Goal: Check status: Check status

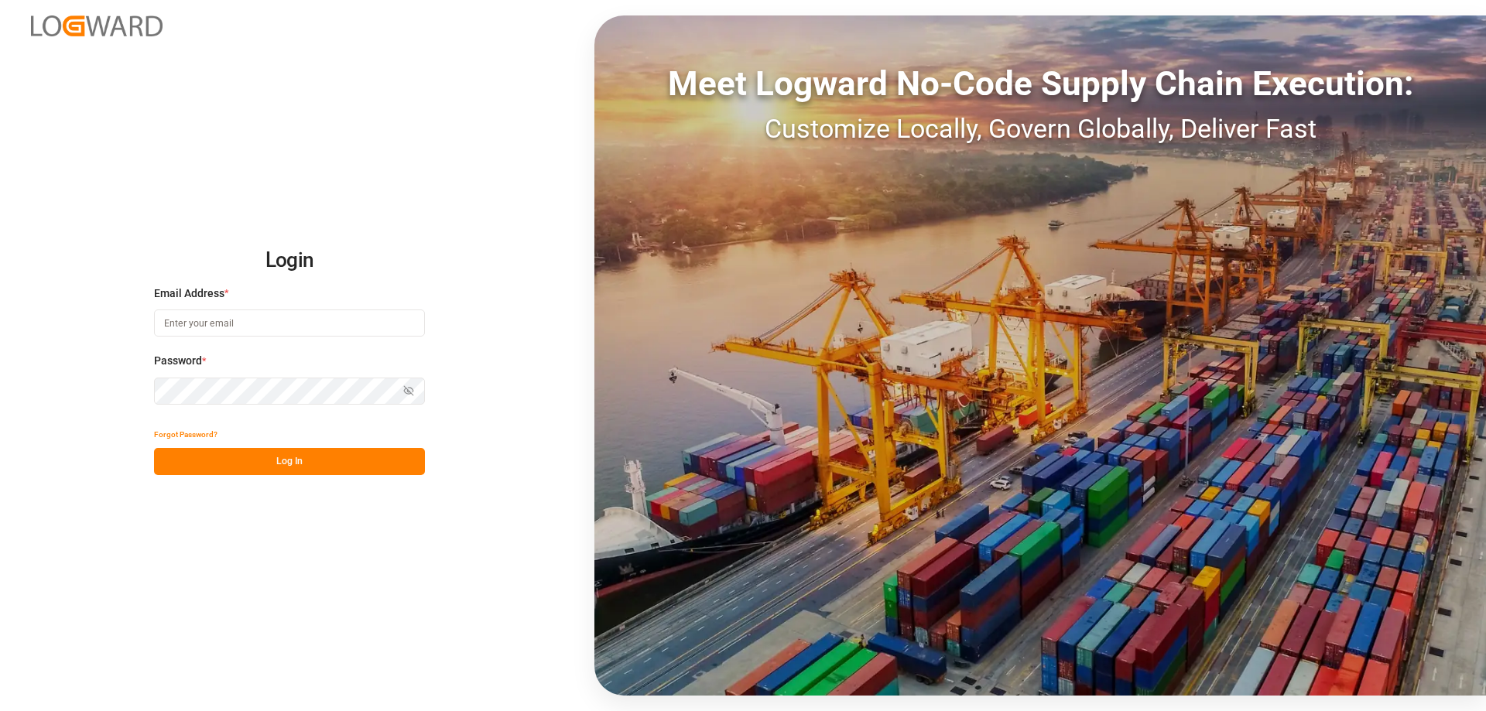
type input "mara-lynn.tan@leschaco.com"
click at [309, 451] on button "Log In" at bounding box center [289, 461] width 271 height 27
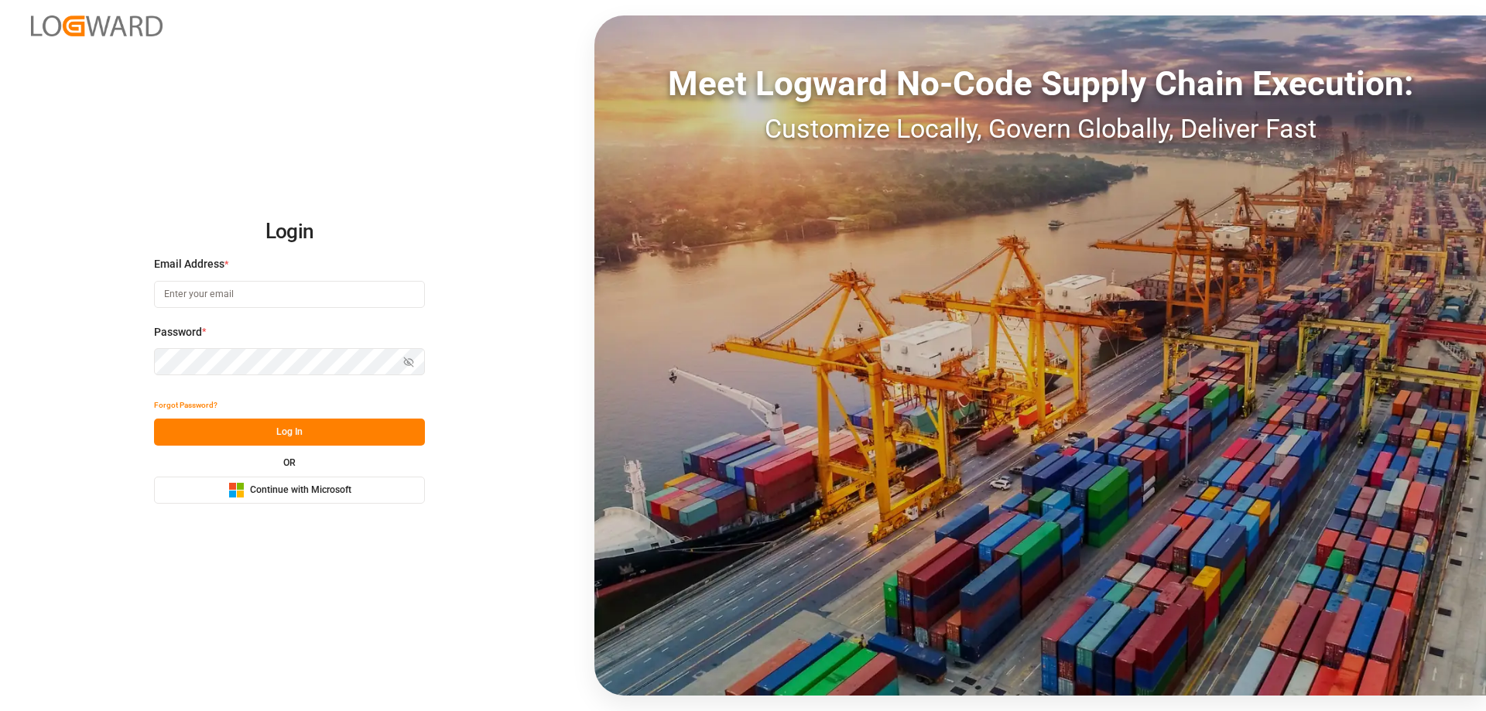
type input "mara-lynn.tan@leschaco.com"
click at [320, 444] on button "Log In" at bounding box center [289, 432] width 271 height 27
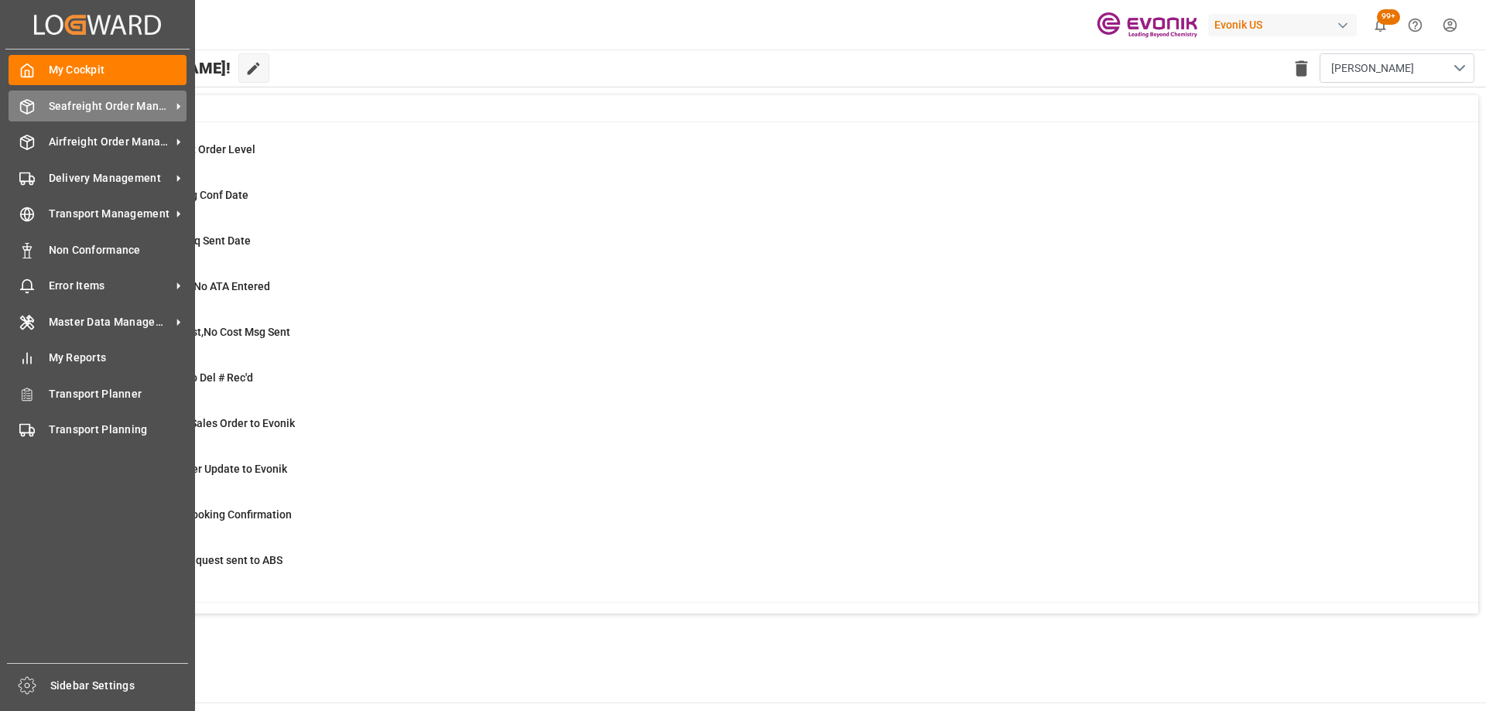
click at [39, 113] on div "Seafreight Order Management Seafreight Order Management" at bounding box center [98, 106] width 178 height 30
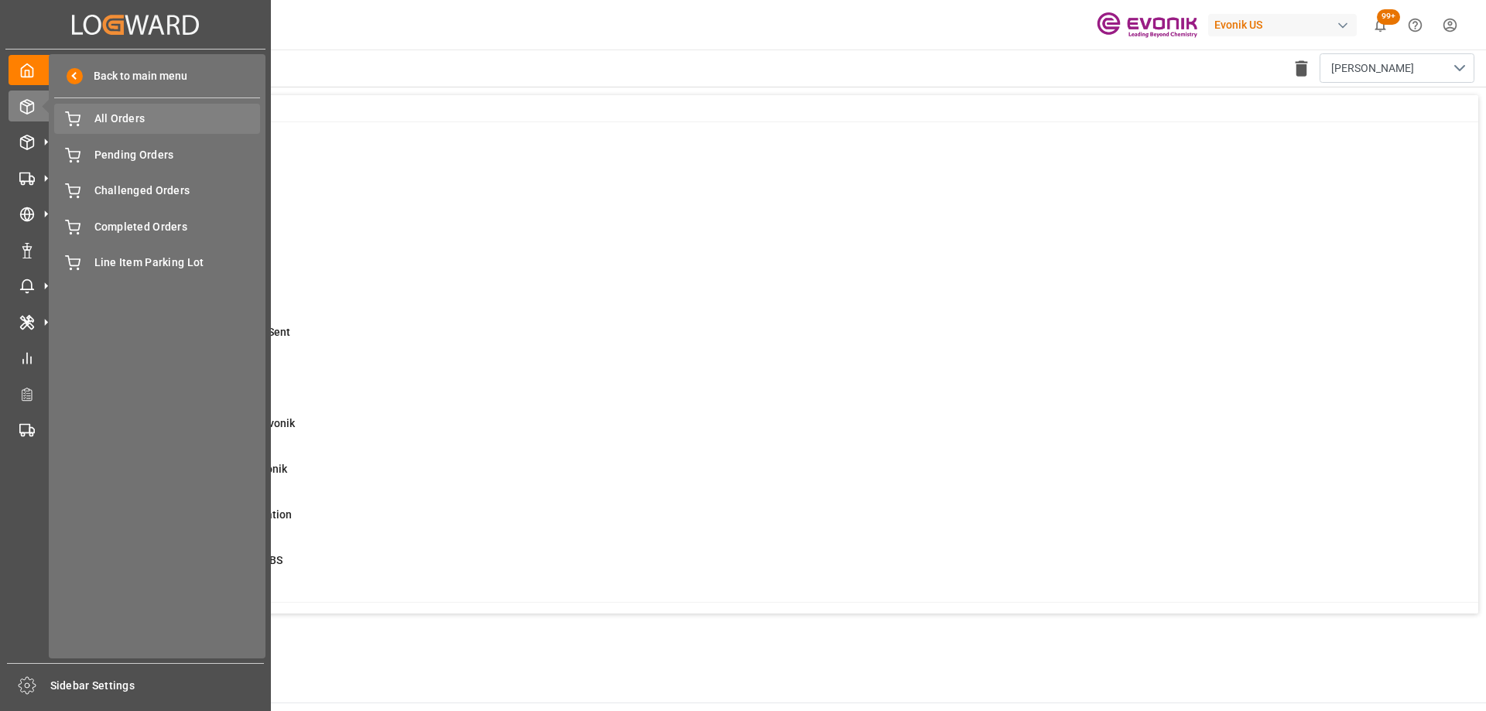
click at [129, 125] on span "All Orders" at bounding box center [177, 119] width 166 height 16
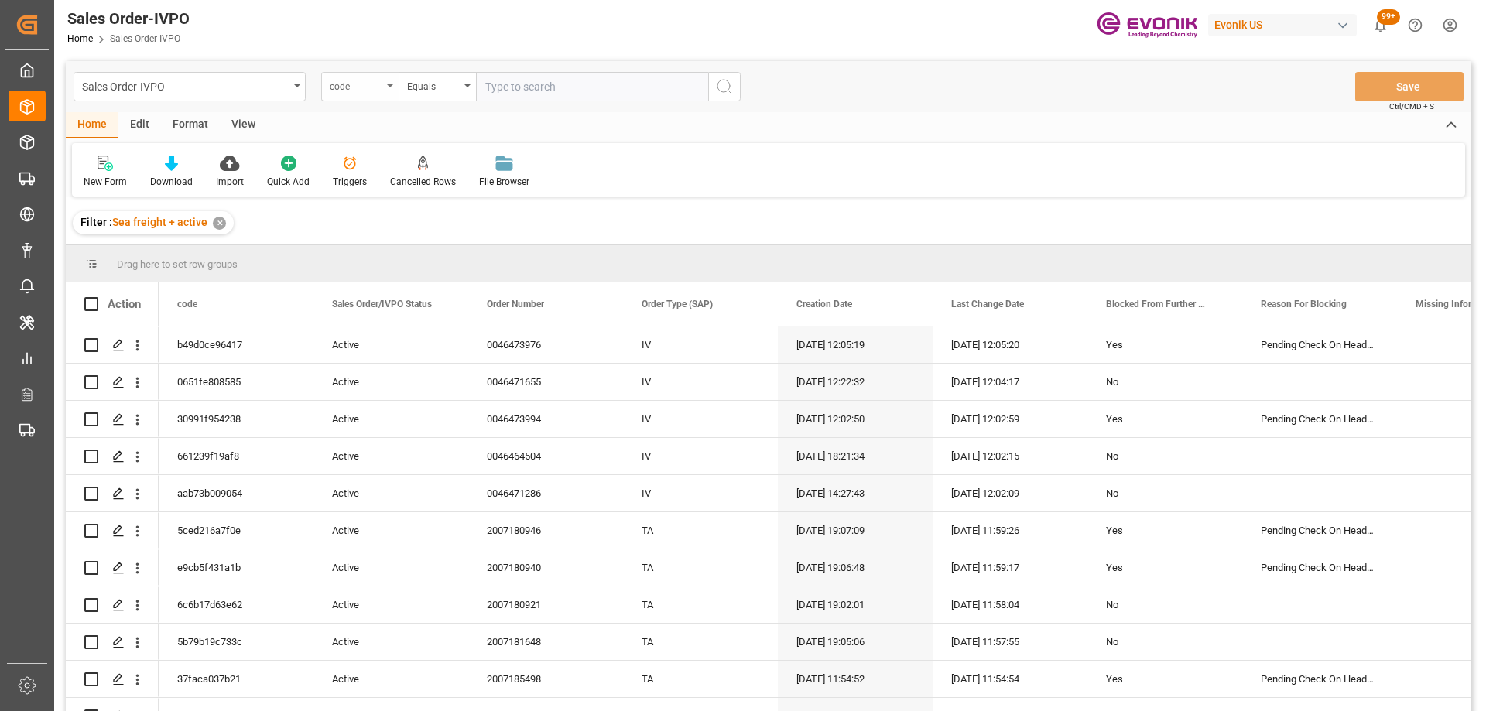
click at [379, 84] on div "code" at bounding box center [356, 85] width 53 height 18
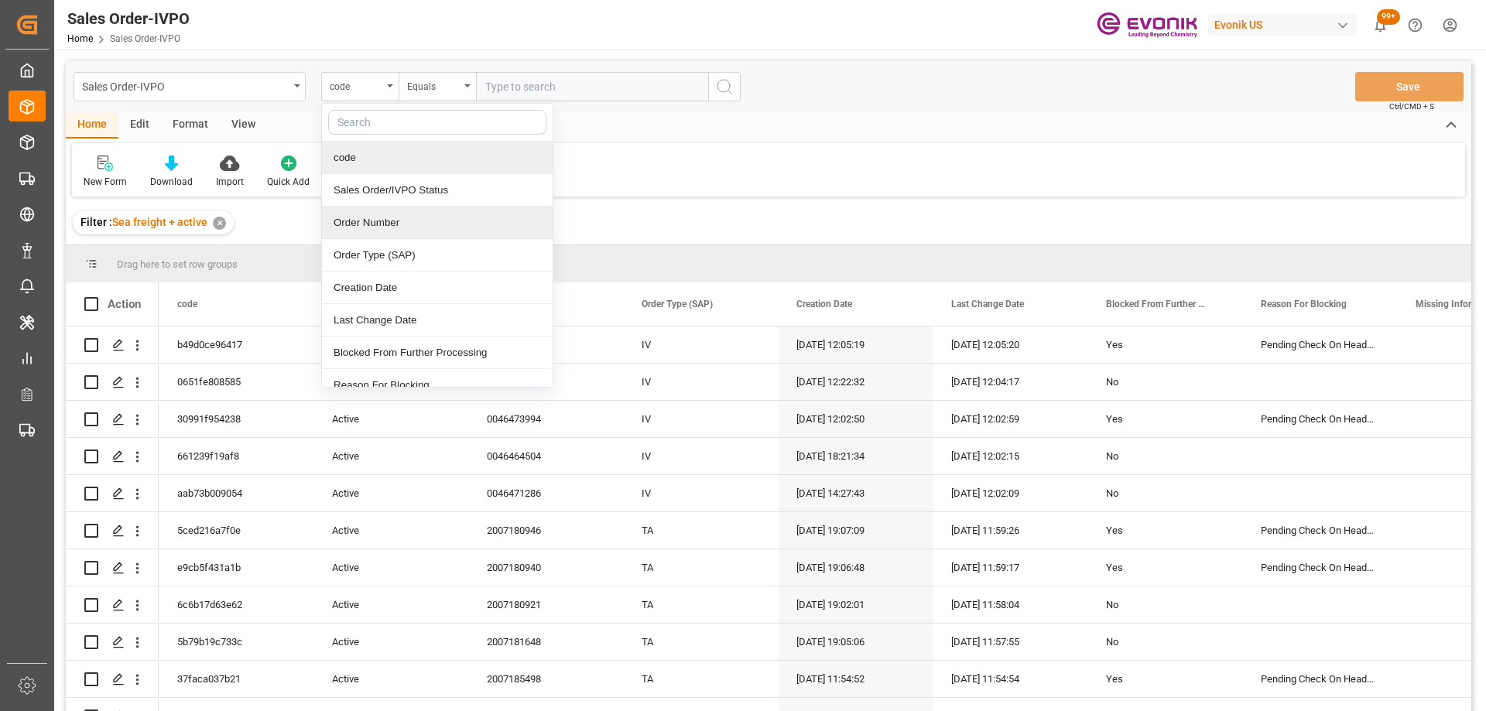
click at [394, 224] on div "Order Number" at bounding box center [437, 223] width 231 height 33
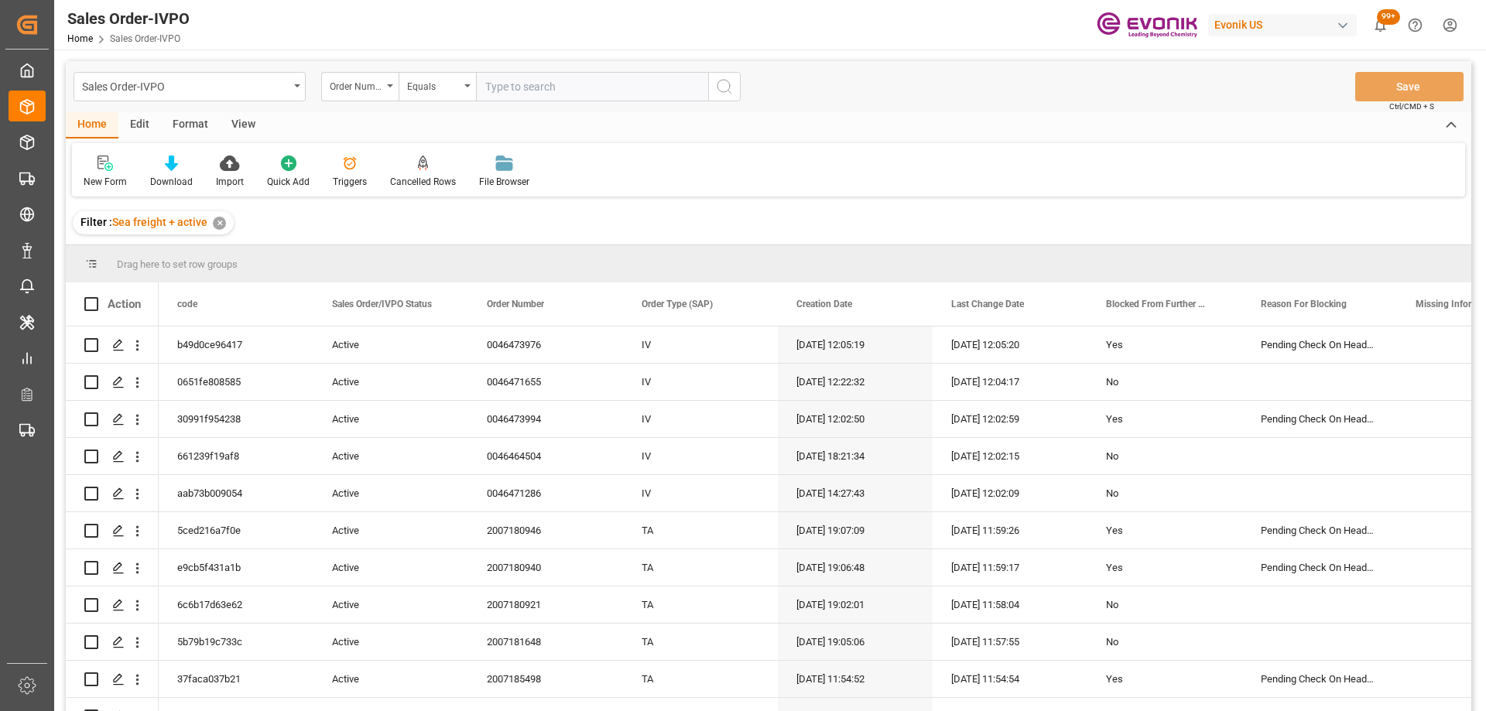
click at [513, 77] on input "text" at bounding box center [592, 86] width 232 height 29
paste input "0046464504"
type input "0046464504"
click at [727, 90] on icon "search button" at bounding box center [724, 86] width 19 height 19
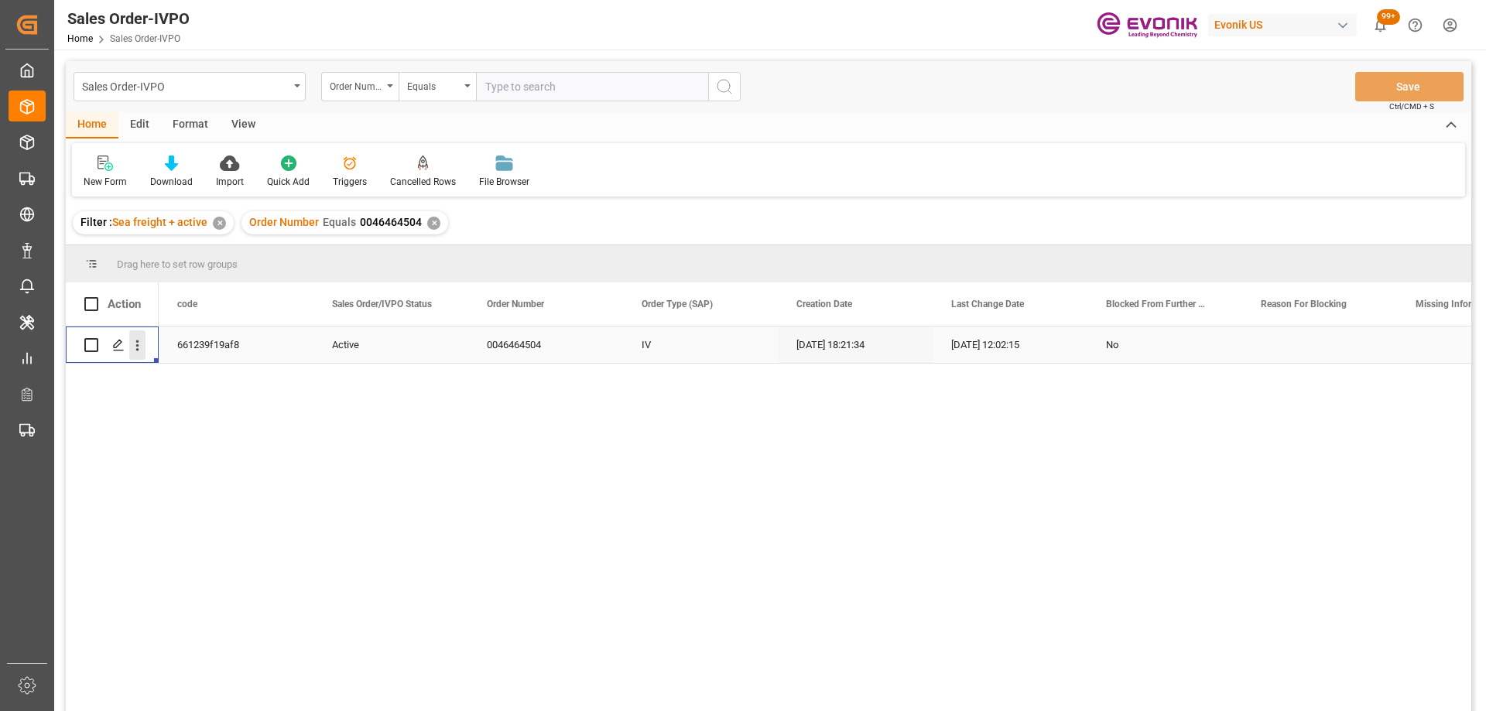
click at [132, 341] on icon "open menu" at bounding box center [137, 345] width 16 height 16
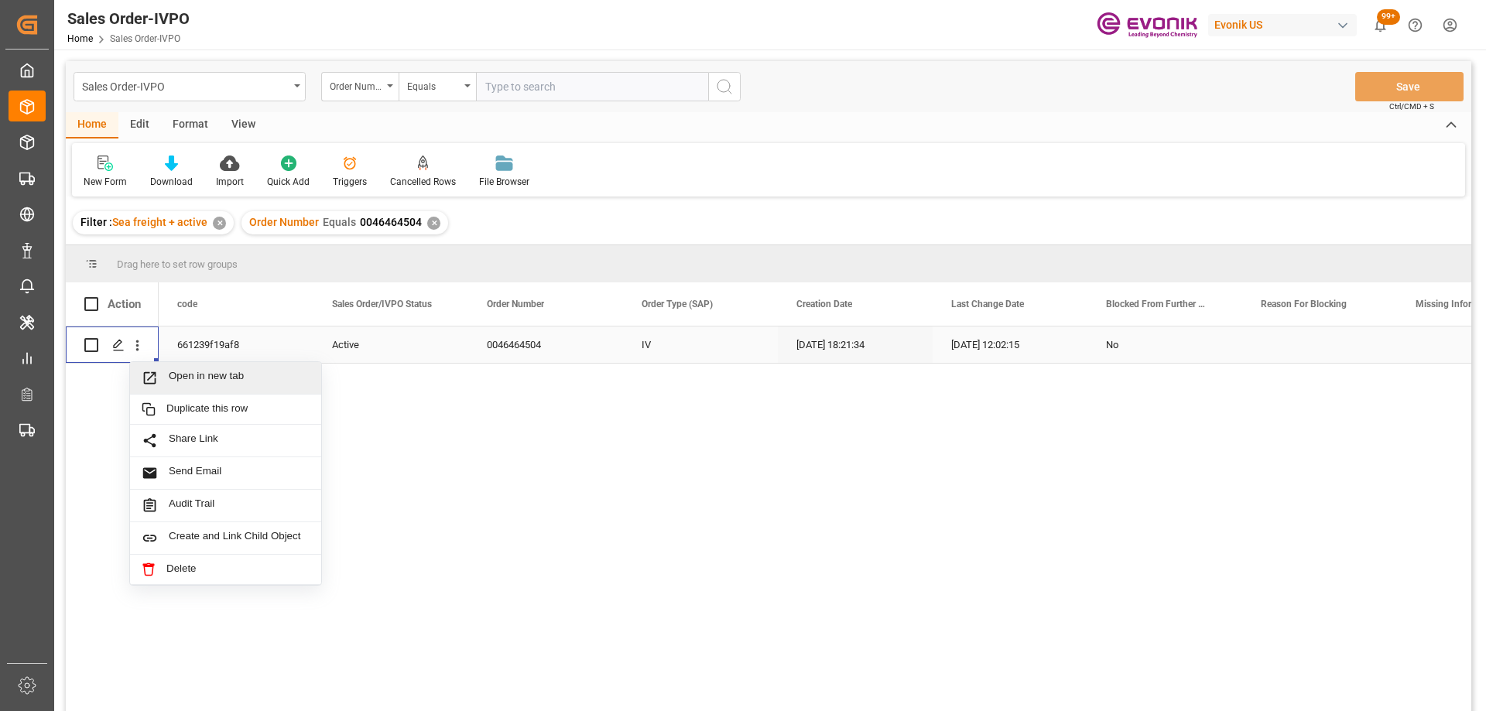
click at [164, 382] on span "Press SPACE to select this row." at bounding box center [155, 378] width 27 height 16
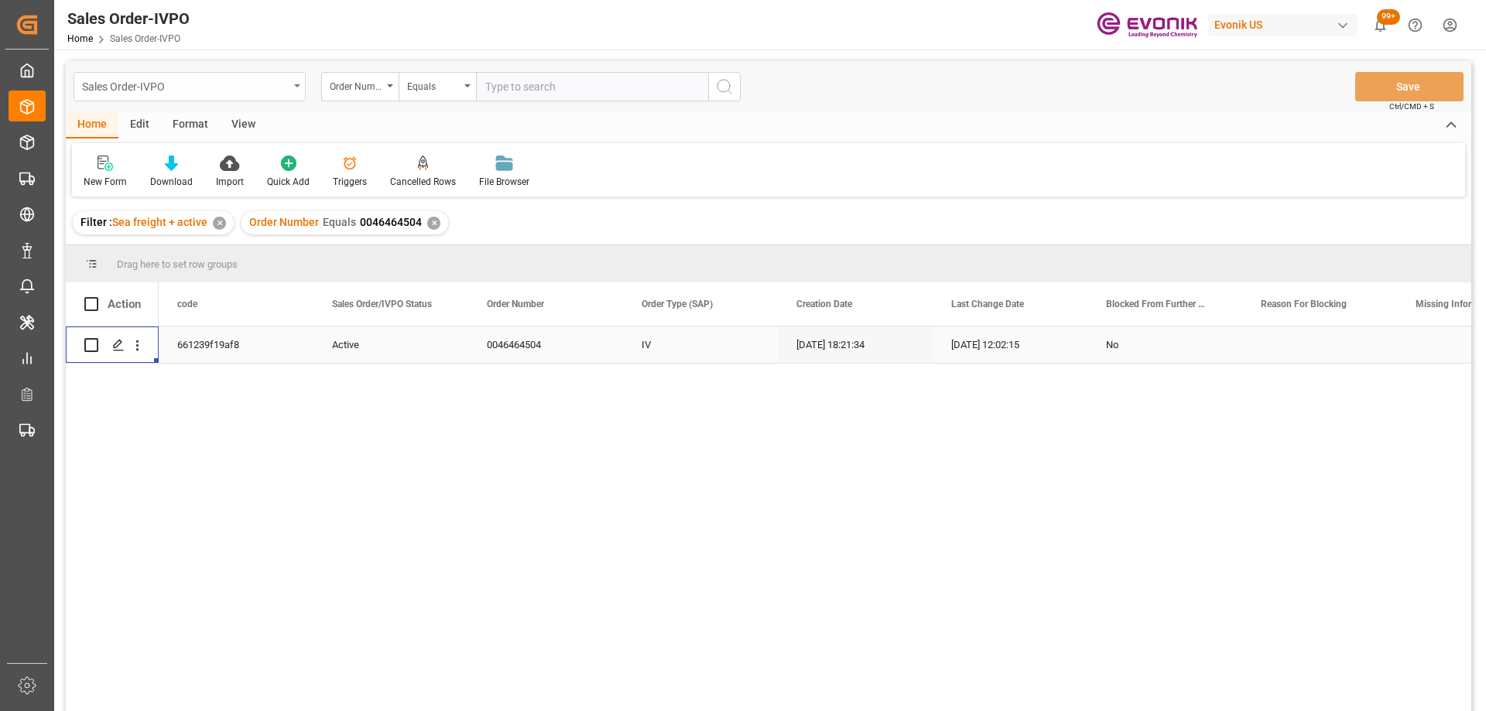
click at [183, 94] on div "Sales Order-IVPO" at bounding box center [185, 85] width 207 height 19
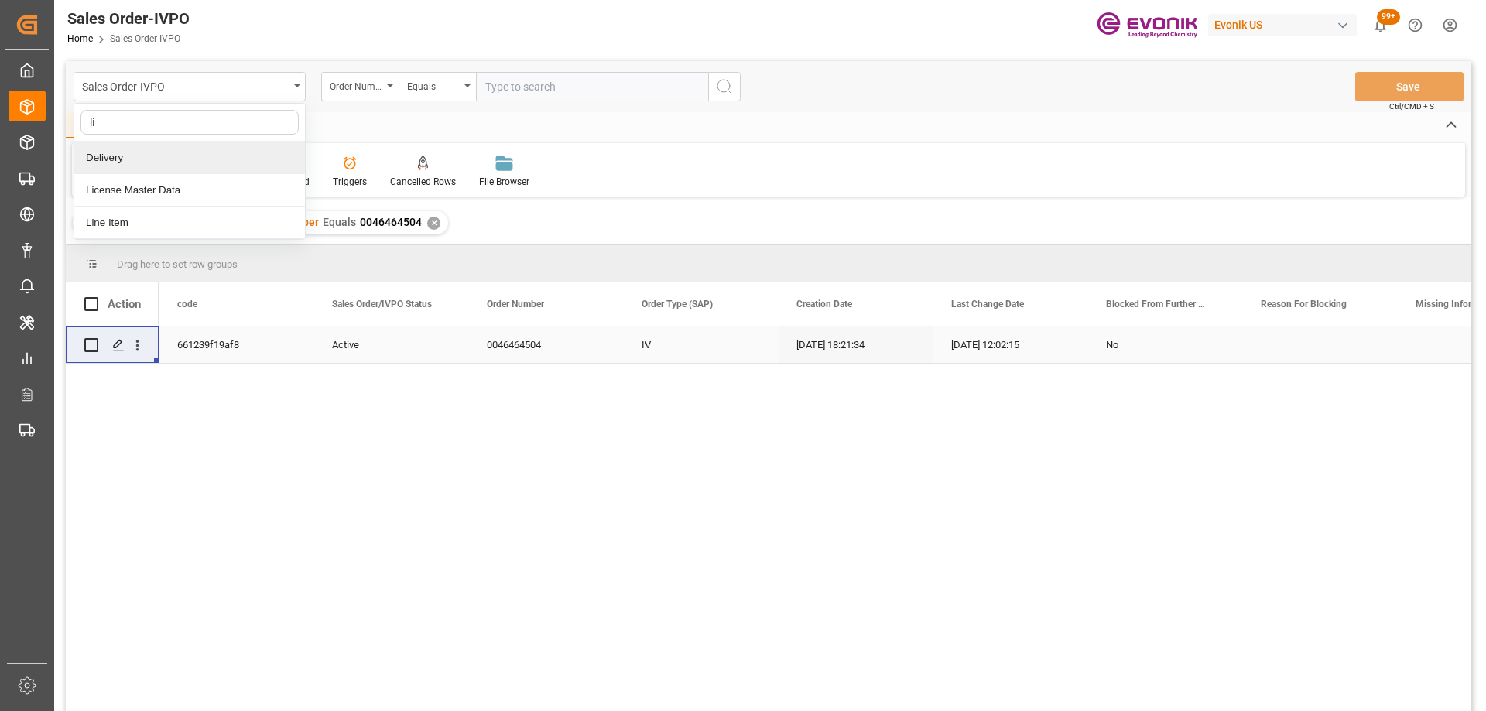
type input "lin"
click at [168, 161] on div "Line Item" at bounding box center [189, 158] width 231 height 33
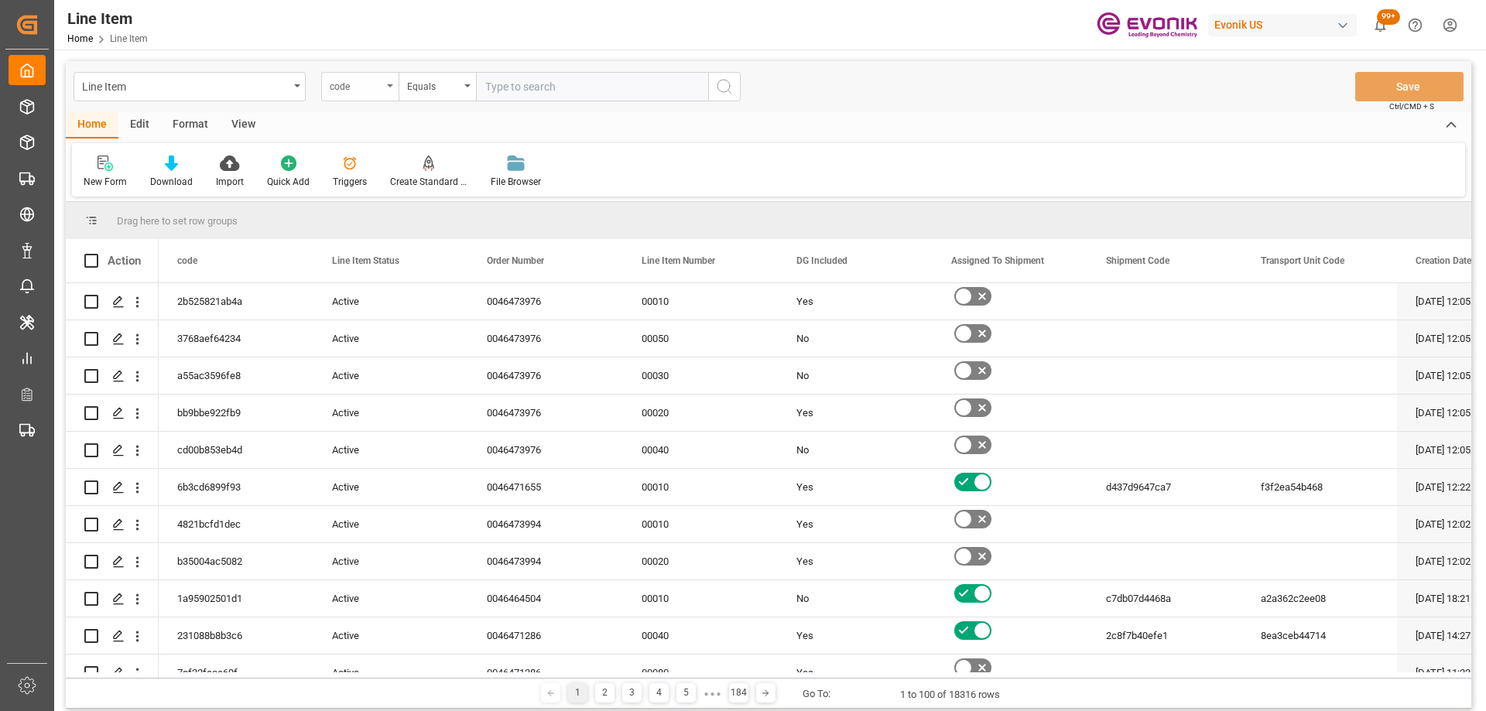
click at [369, 94] on div "code" at bounding box center [359, 86] width 77 height 29
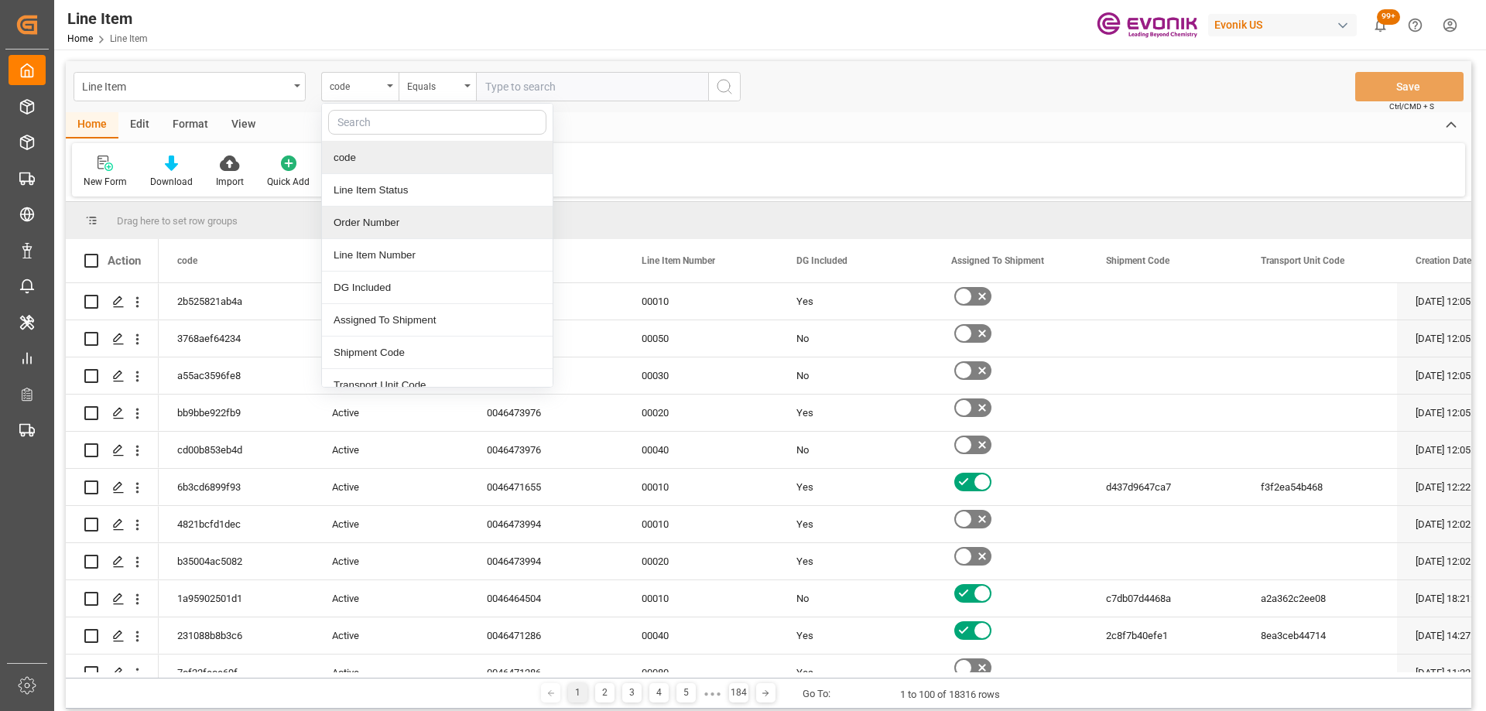
click at [387, 217] on div "Order Number" at bounding box center [437, 223] width 231 height 33
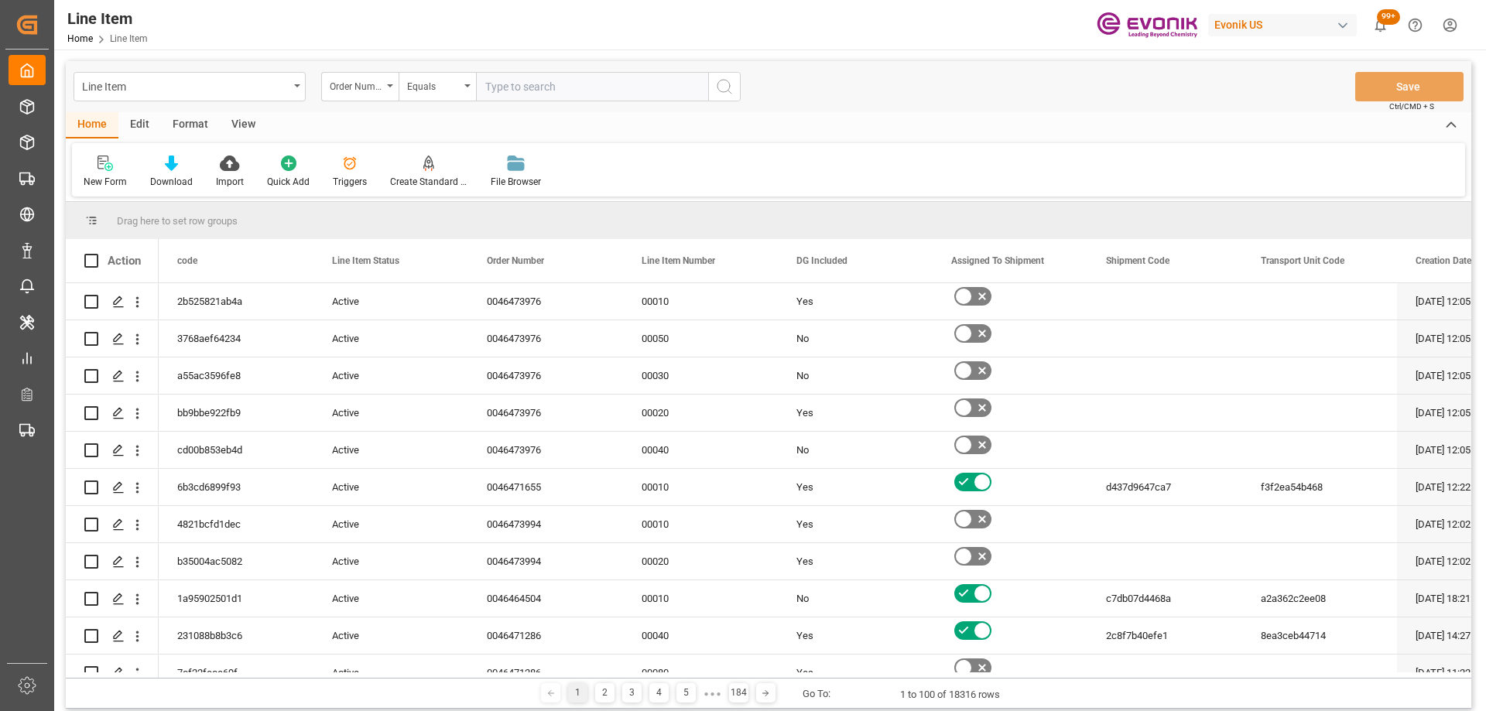
click at [529, 74] on input "text" at bounding box center [592, 86] width 232 height 29
paste input "0046472721"
type input "0046472721"
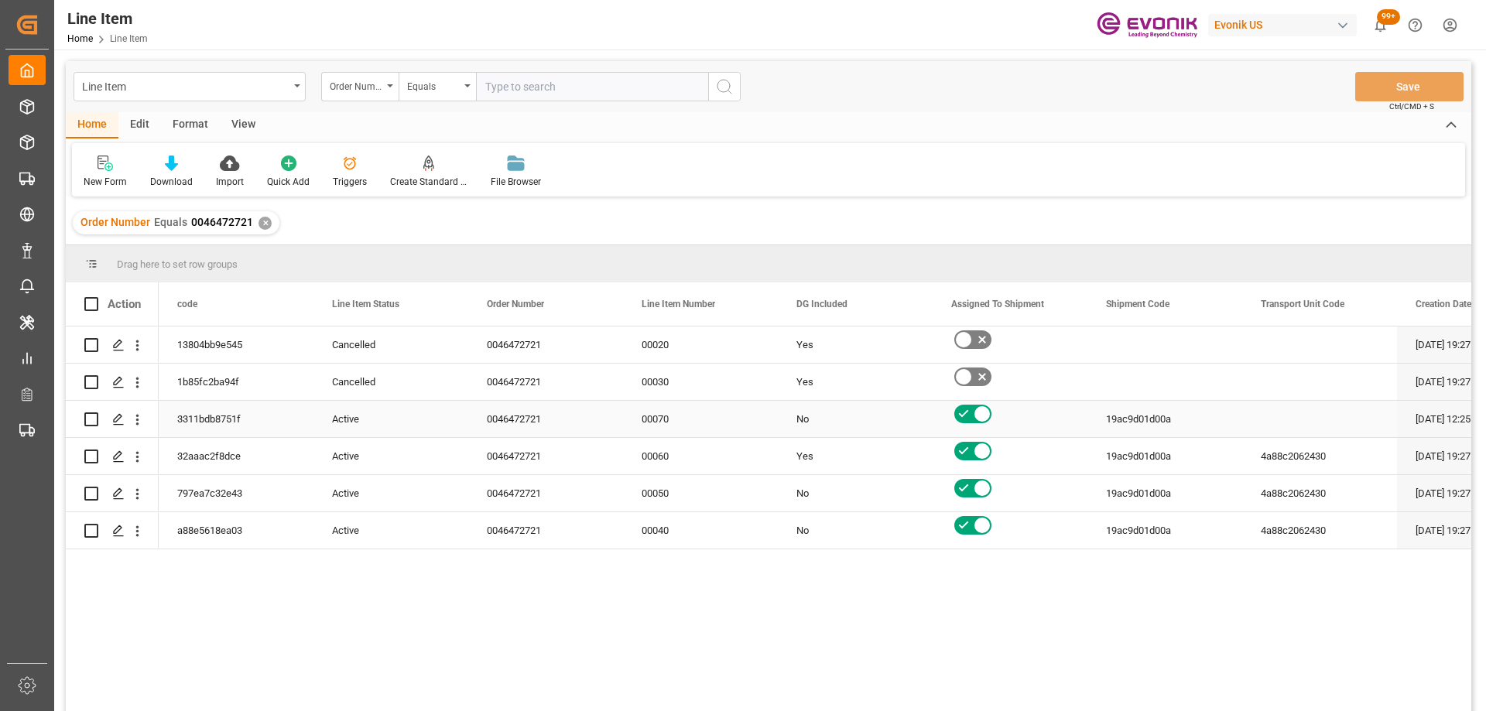
click at [667, 420] on div "00070" at bounding box center [700, 419] width 155 height 36
click at [669, 458] on div "00060" at bounding box center [700, 456] width 155 height 36
click at [673, 499] on div "00050" at bounding box center [700, 493] width 155 height 36
click at [664, 523] on div "00040" at bounding box center [700, 530] width 155 height 36
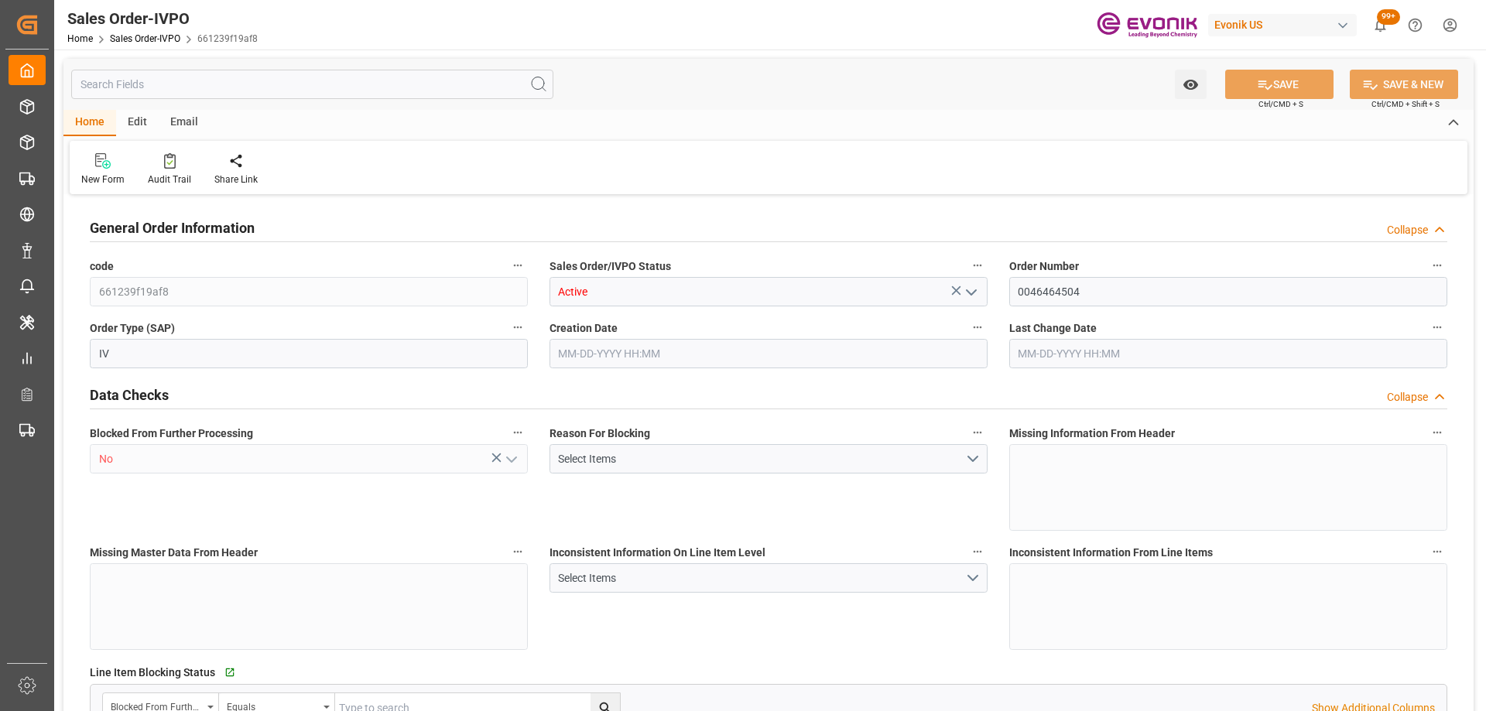
type input "CNHUN"
type input "0"
type input "1"
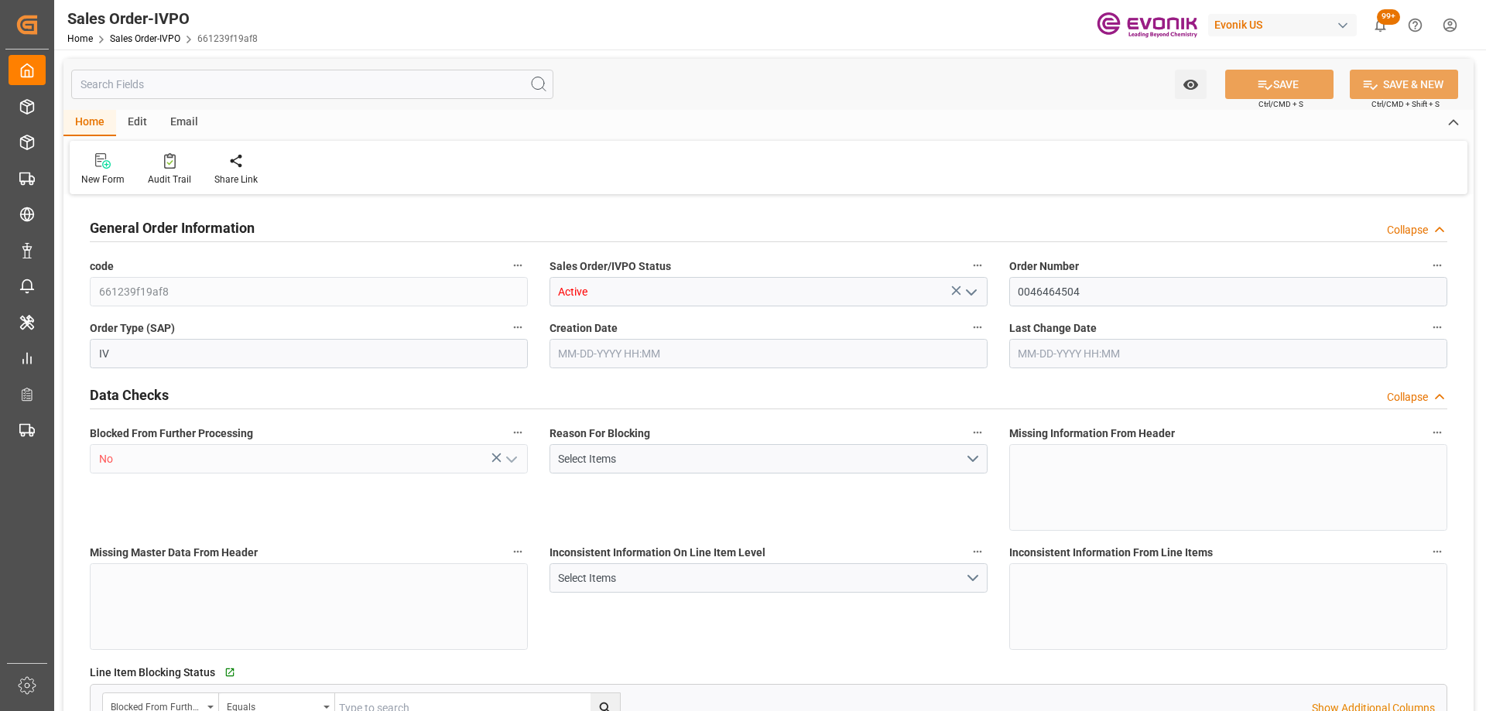
type input "10378.8"
type input "55.3858"
type input "19000"
type input "60"
type input "09-12-2025 18:21"
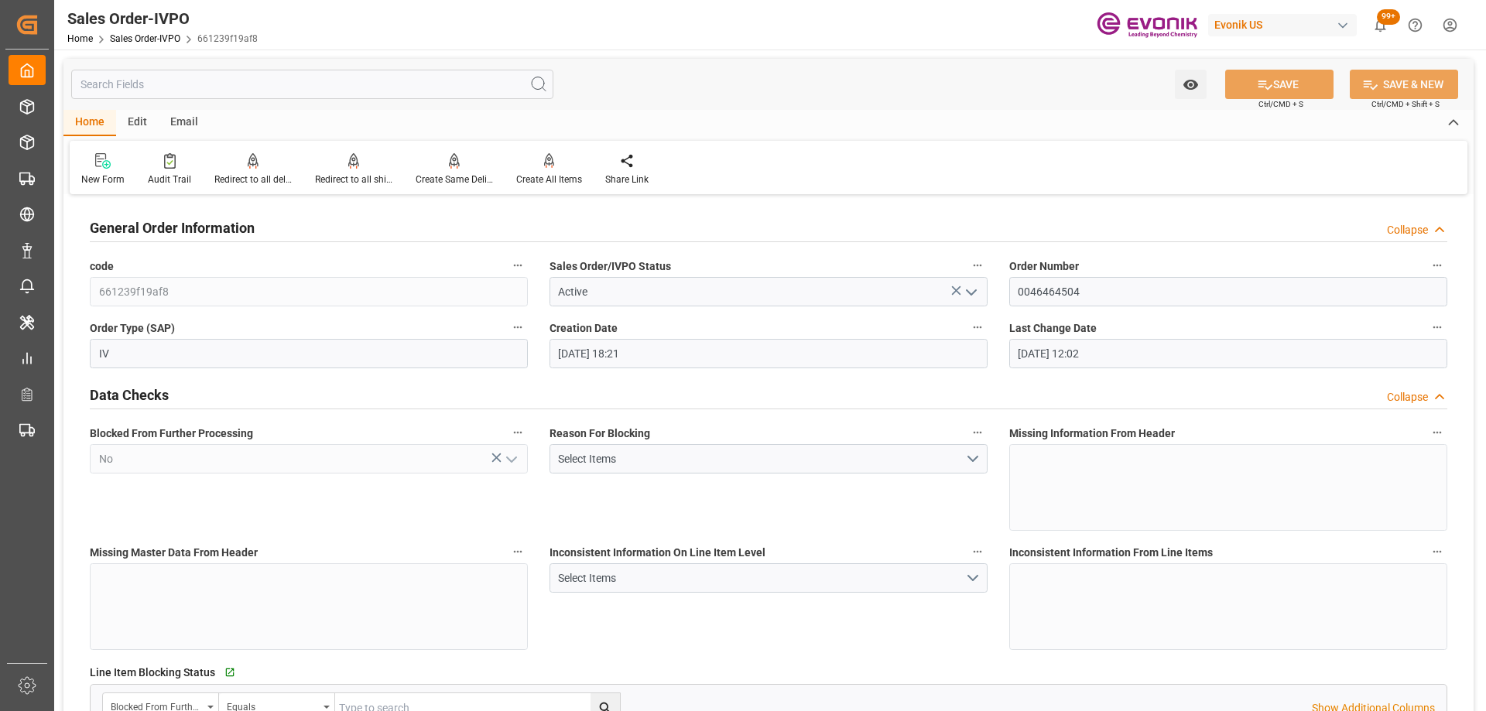
type input "09-18-2025 12:02"
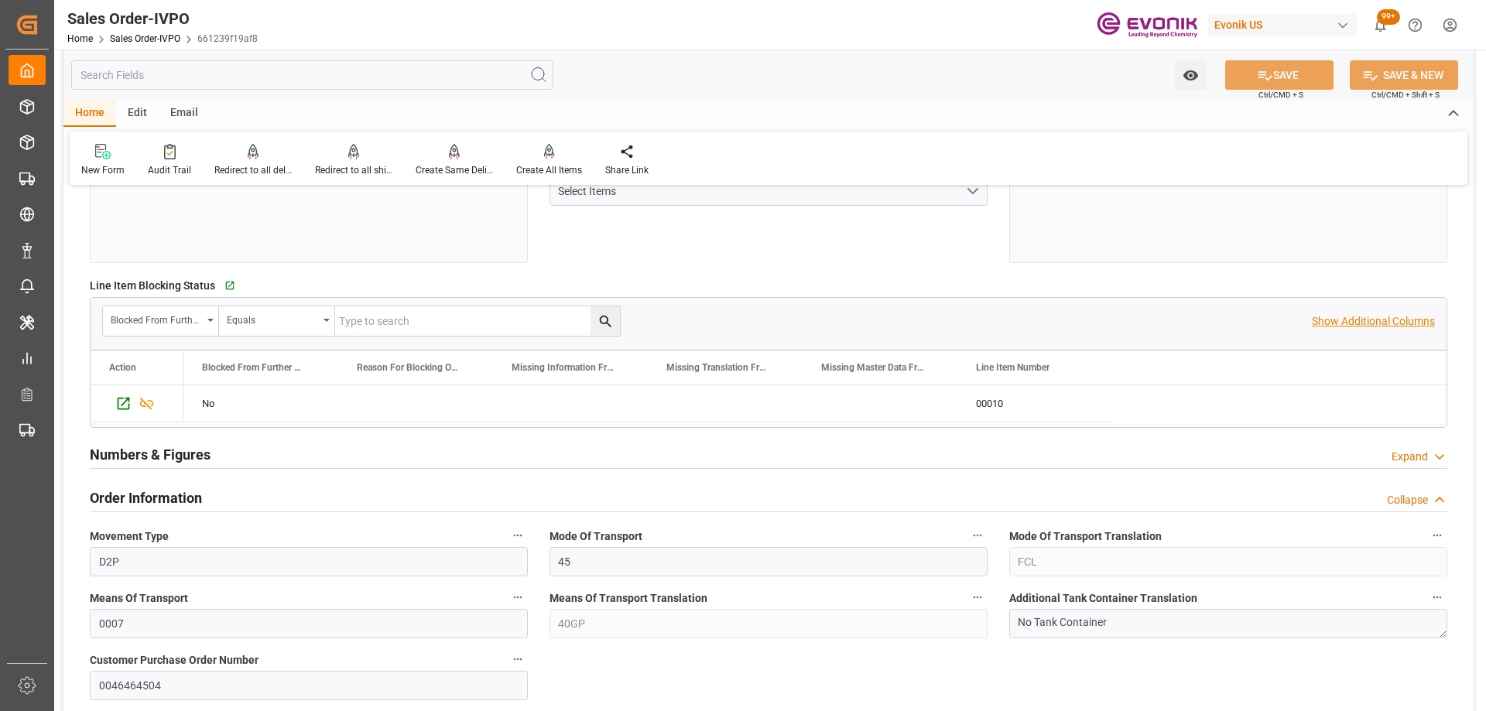
click at [1347, 329] on p "Show Additional Columns" at bounding box center [1373, 321] width 123 height 16
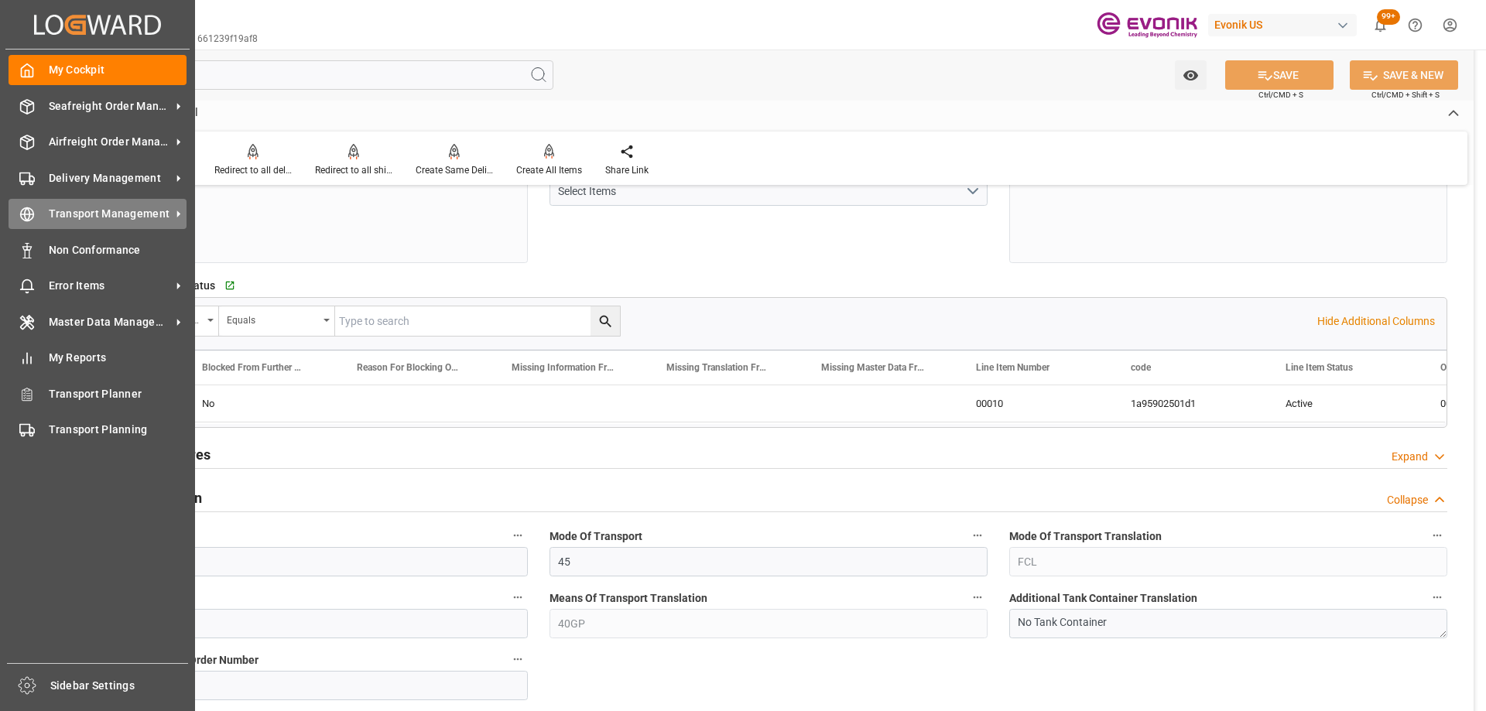
click at [70, 214] on span "Transport Management" at bounding box center [110, 214] width 122 height 16
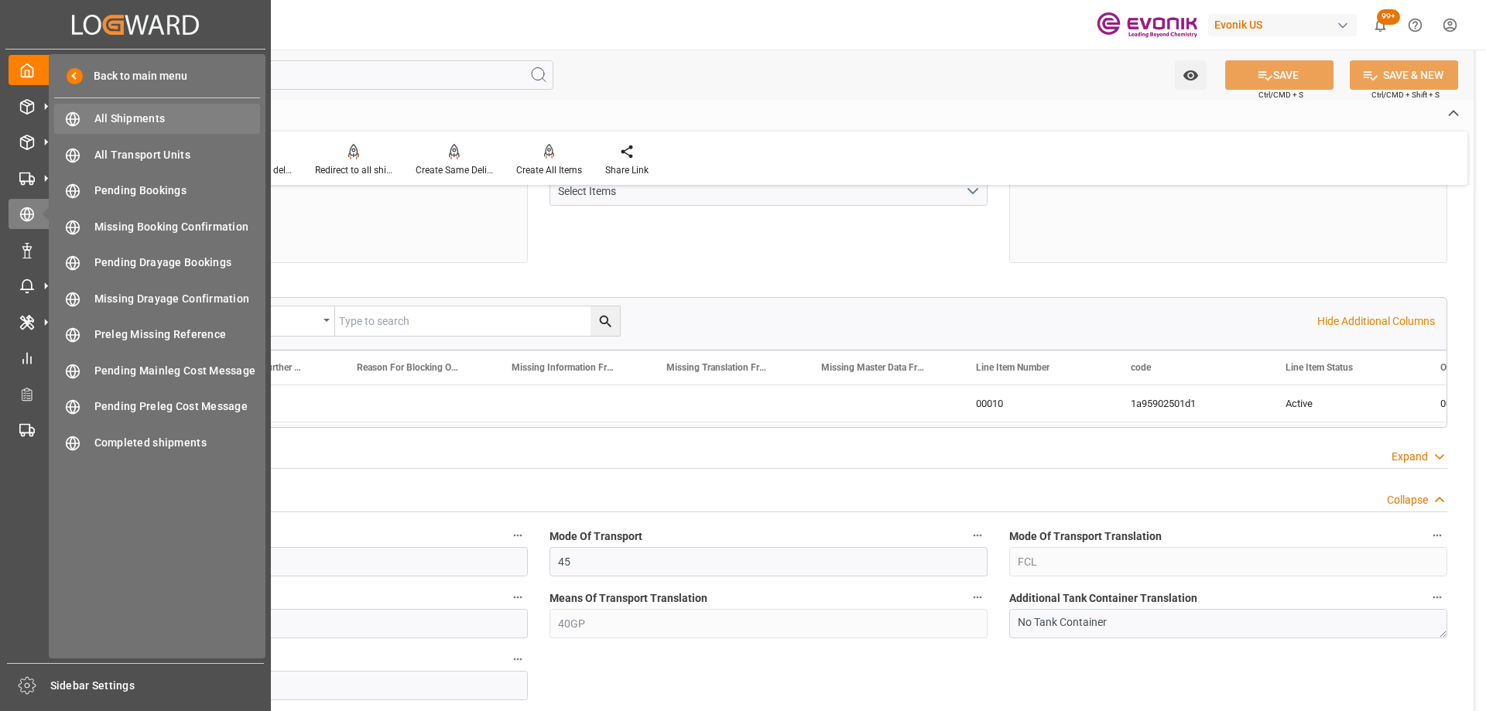
click at [142, 122] on span "All Shipments" at bounding box center [177, 119] width 166 height 16
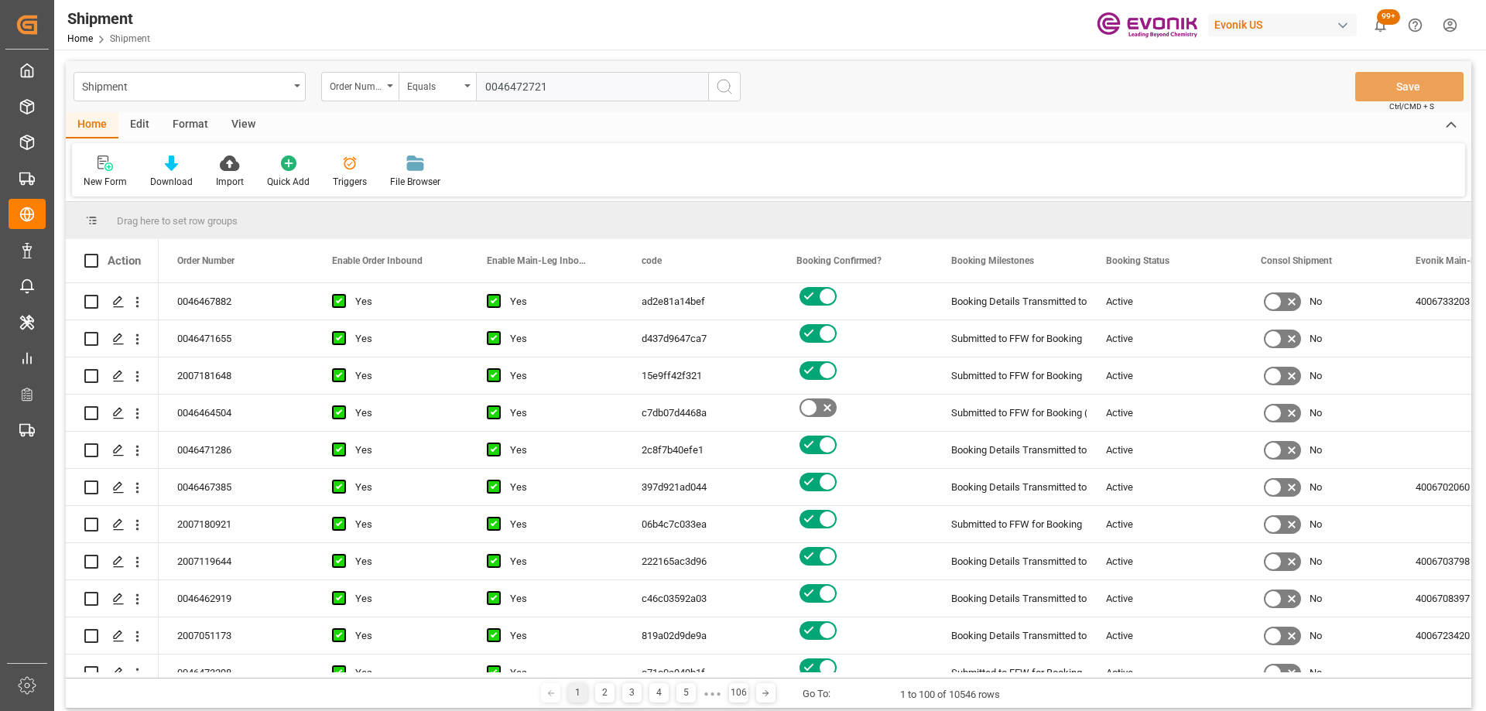
type input "0046472721"
click at [721, 86] on icon "search button" at bounding box center [724, 86] width 19 height 19
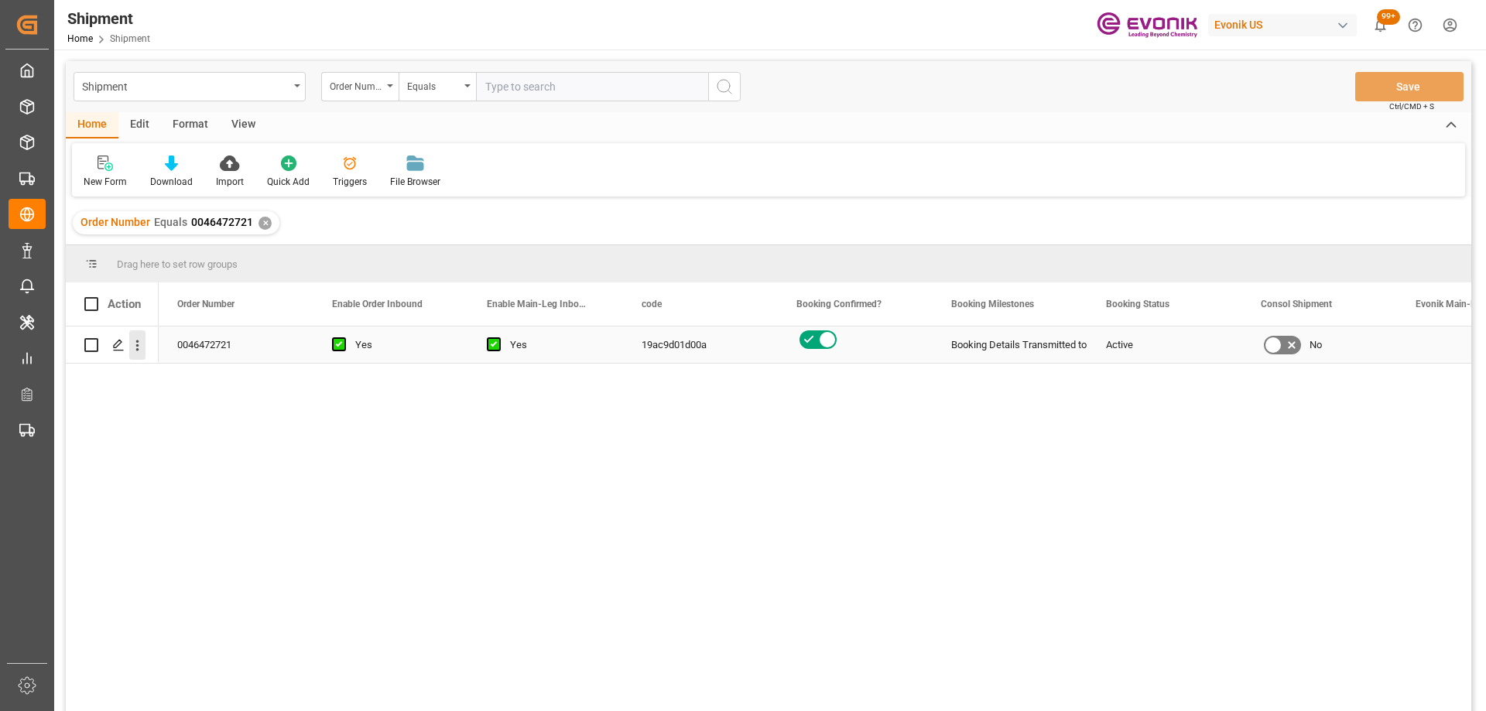
click at [138, 352] on icon "open menu" at bounding box center [137, 345] width 16 height 16
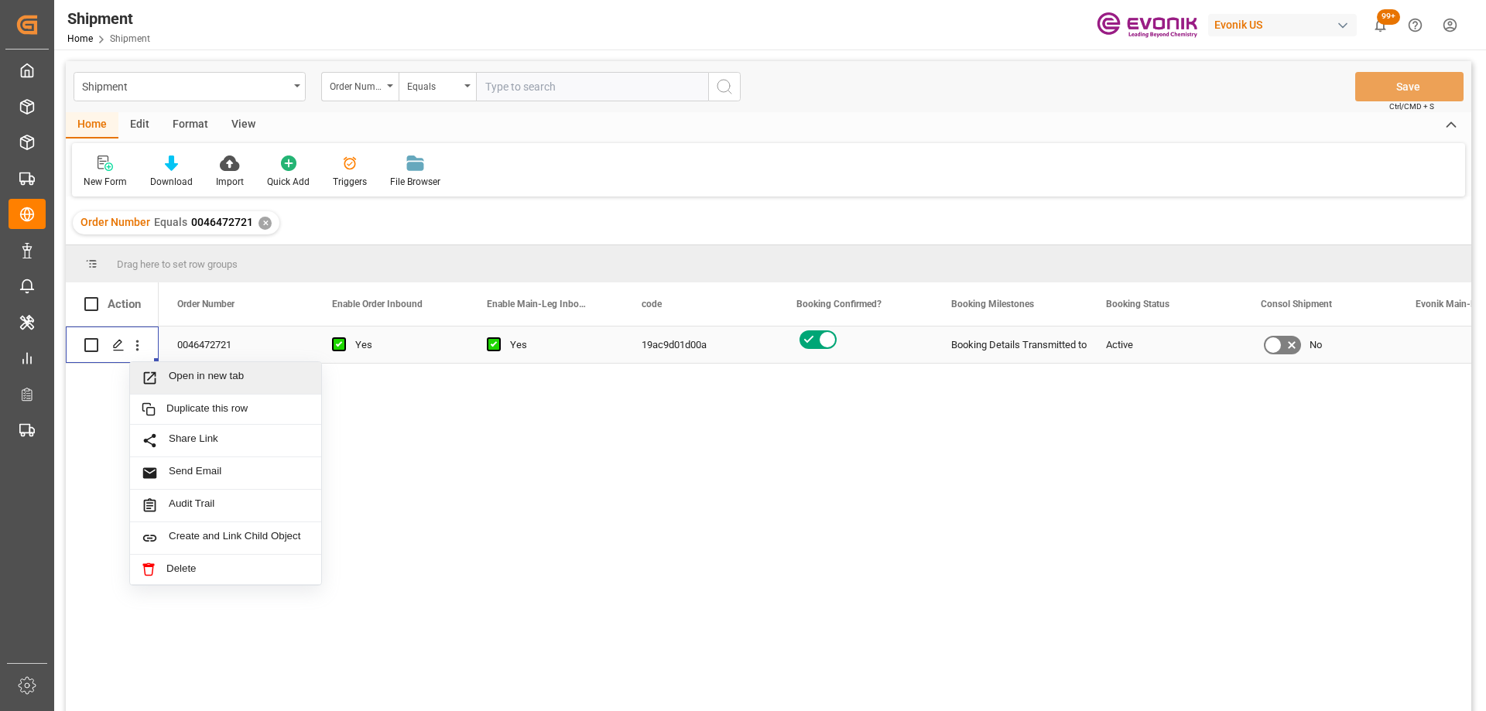
click at [169, 385] on span "Open in new tab" at bounding box center [239, 378] width 141 height 16
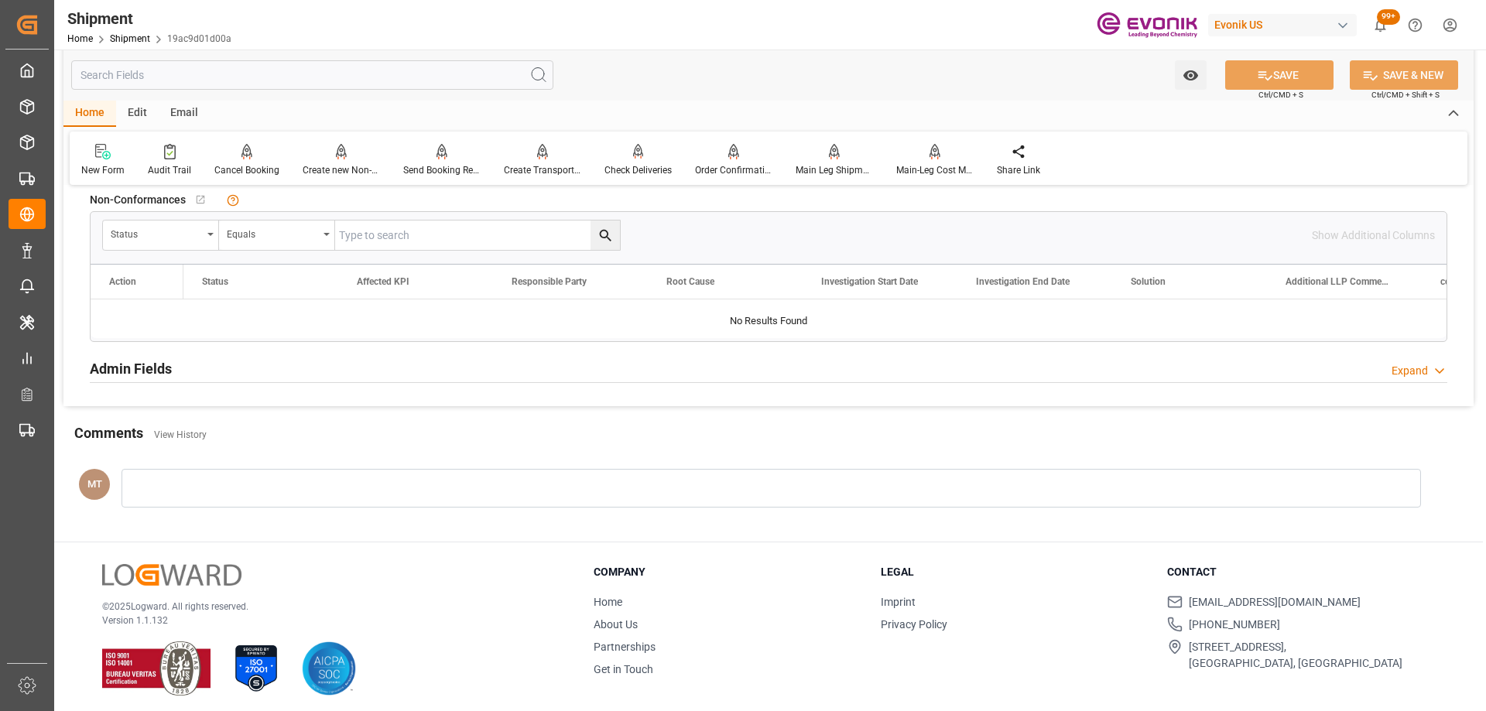
scroll to position [1083, 0]
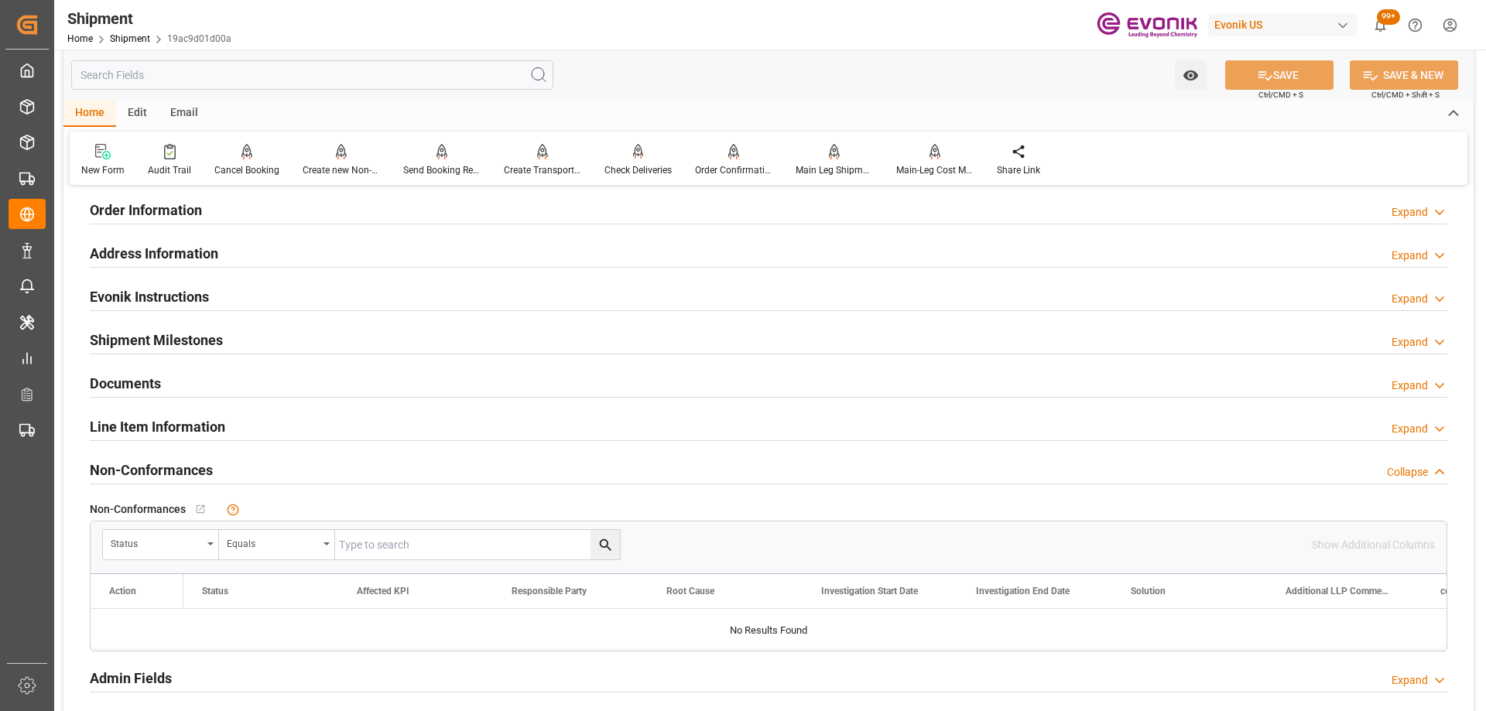
click at [220, 428] on h2 "Line Item Information" at bounding box center [157, 426] width 135 height 21
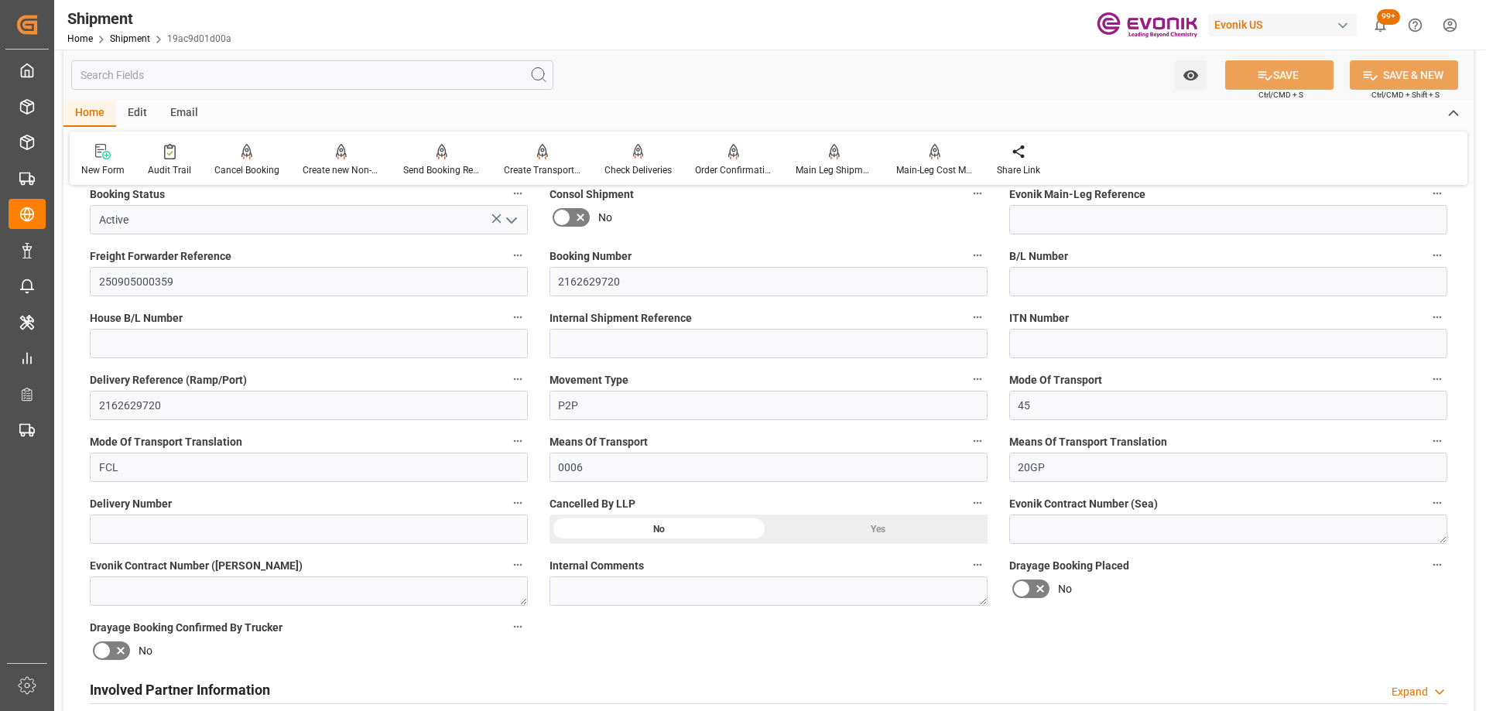
scroll to position [0, 0]
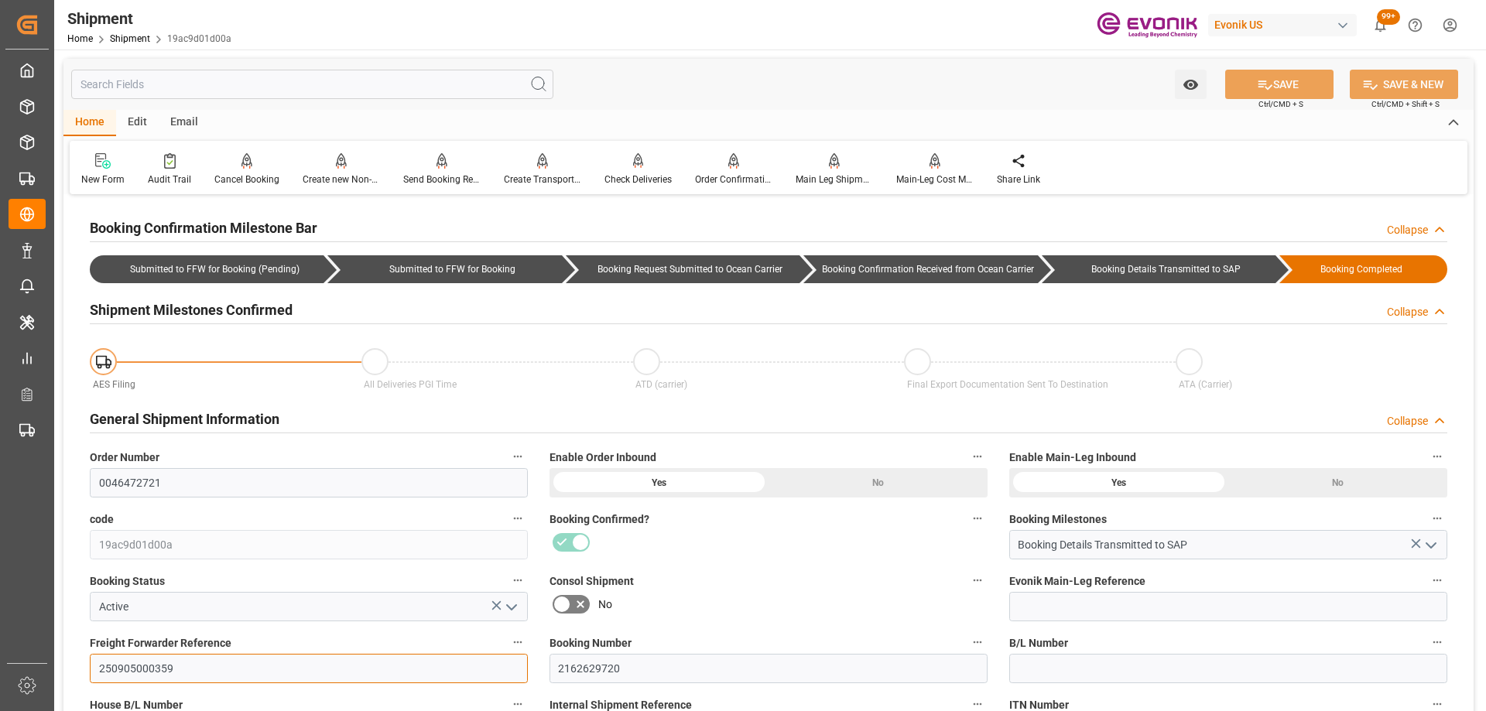
drag, startPoint x: 194, startPoint y: 672, endPoint x: 31, endPoint y: 648, distance: 164.9
click at [33, 651] on div "Created by potrace 1.15, written by Peter Selinger 2001-2017 Created by potrace…" at bounding box center [743, 355] width 1486 height 711
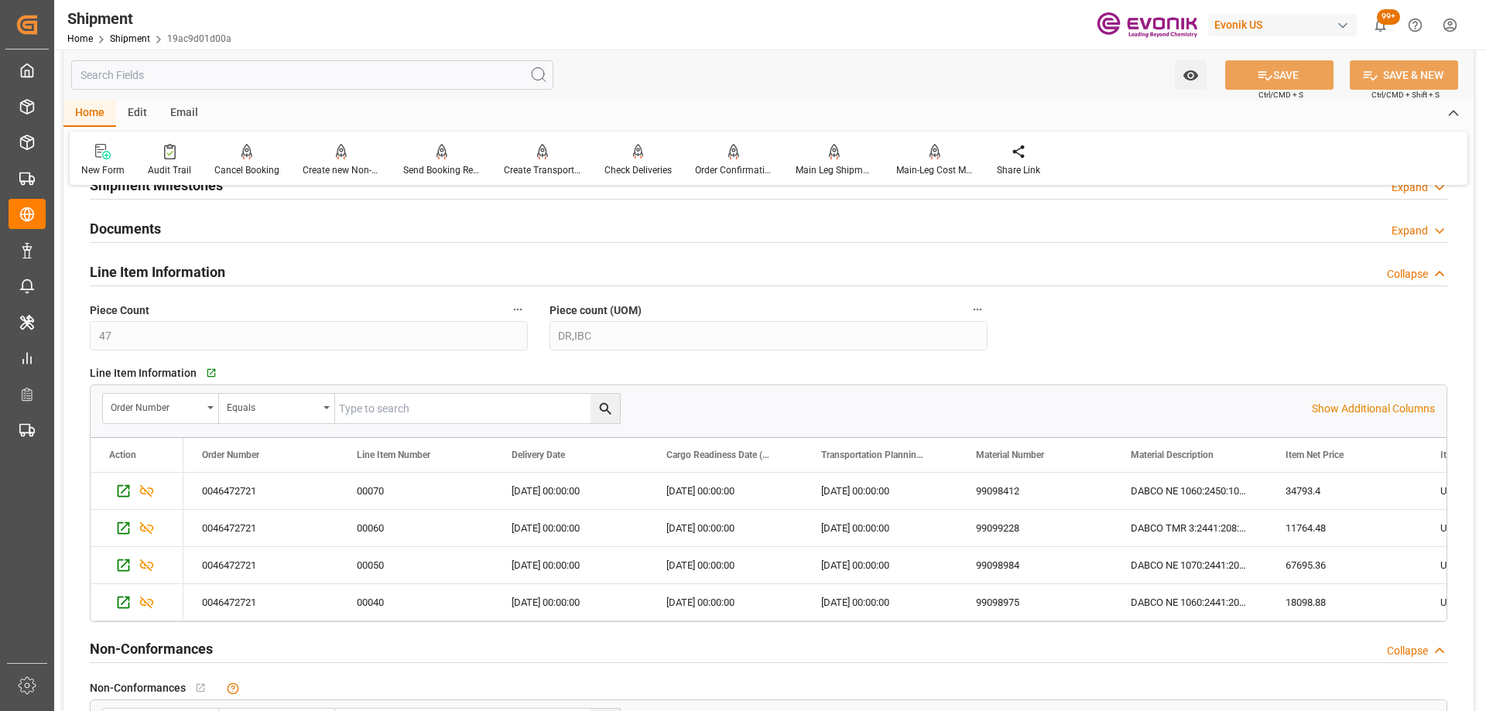
scroll to position [1316, 0]
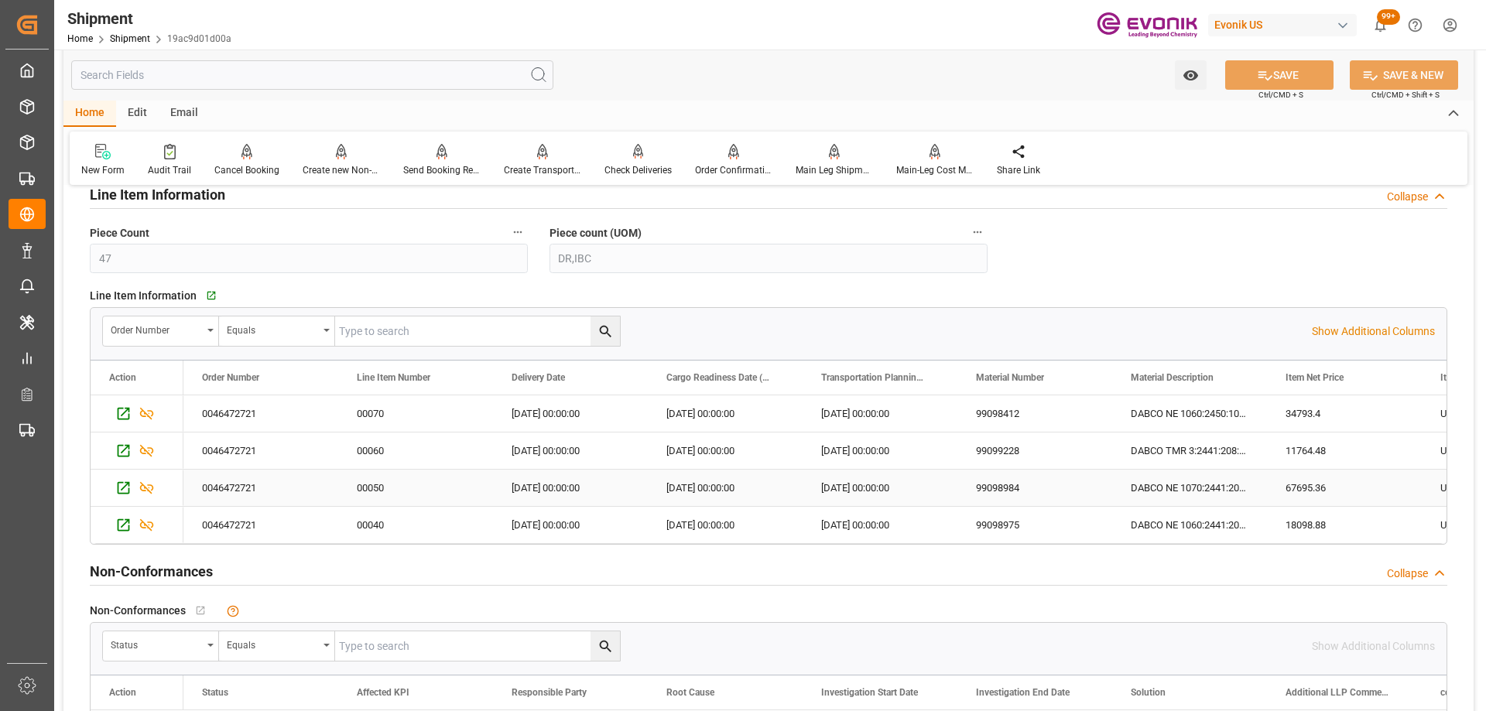
click at [1022, 483] on div "99098984" at bounding box center [1034, 488] width 155 height 36
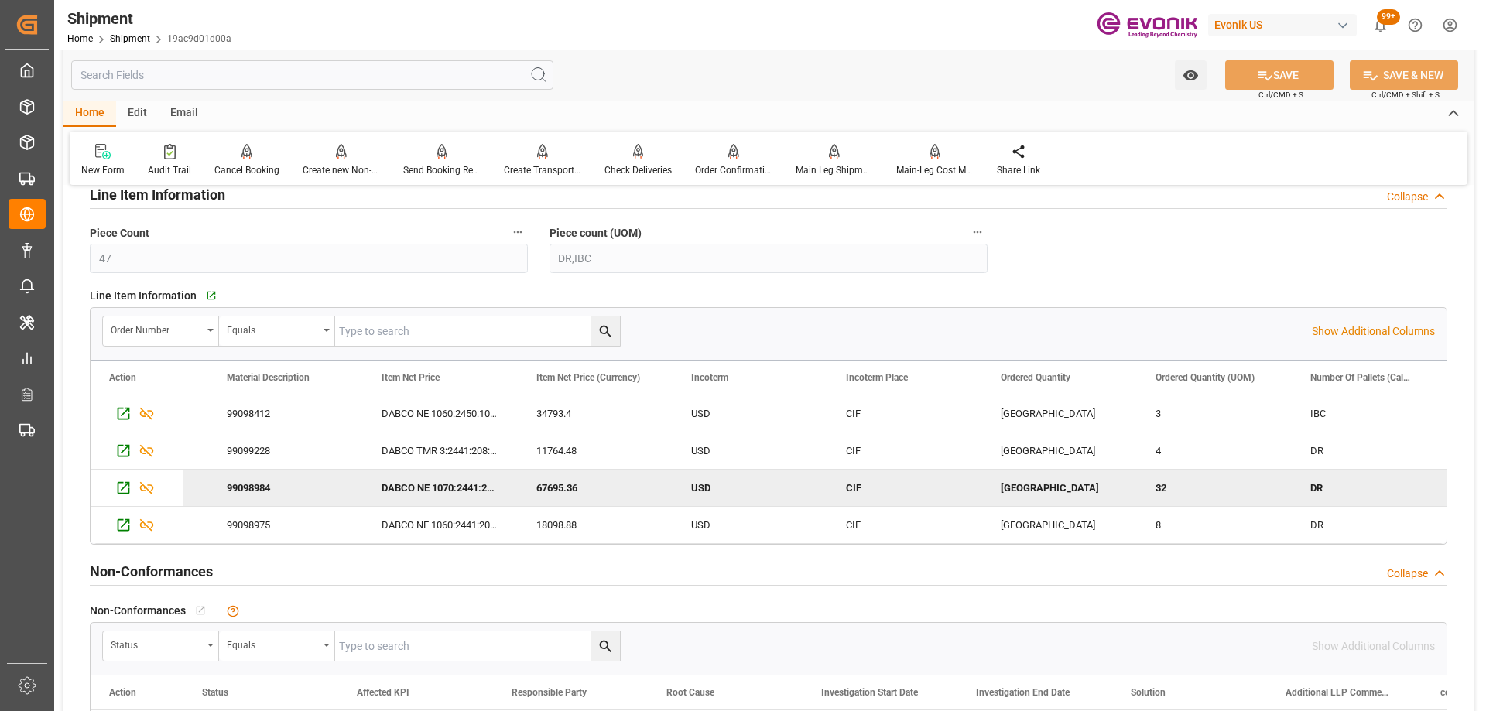
scroll to position [0, 904]
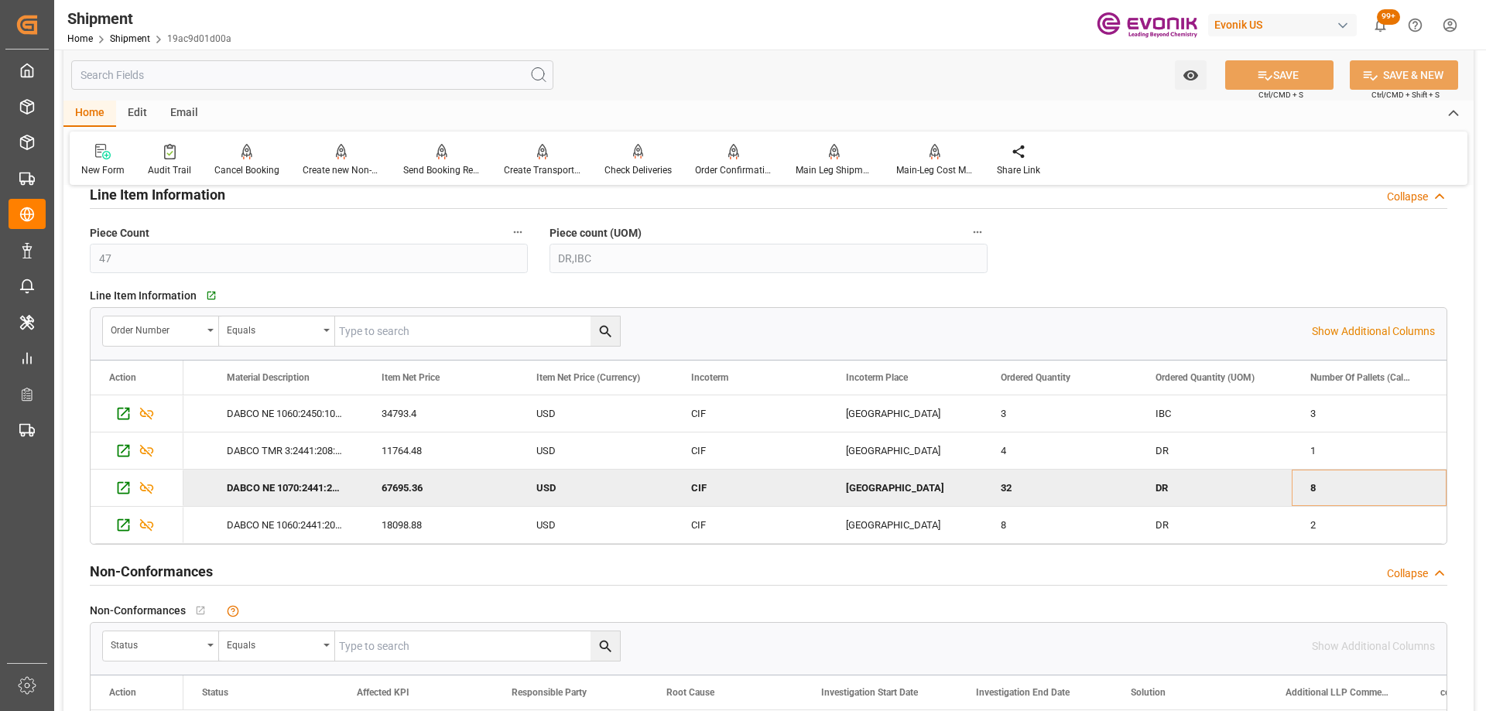
click at [443, 163] on div "Send Booking Request To ABS" at bounding box center [442, 160] width 101 height 34
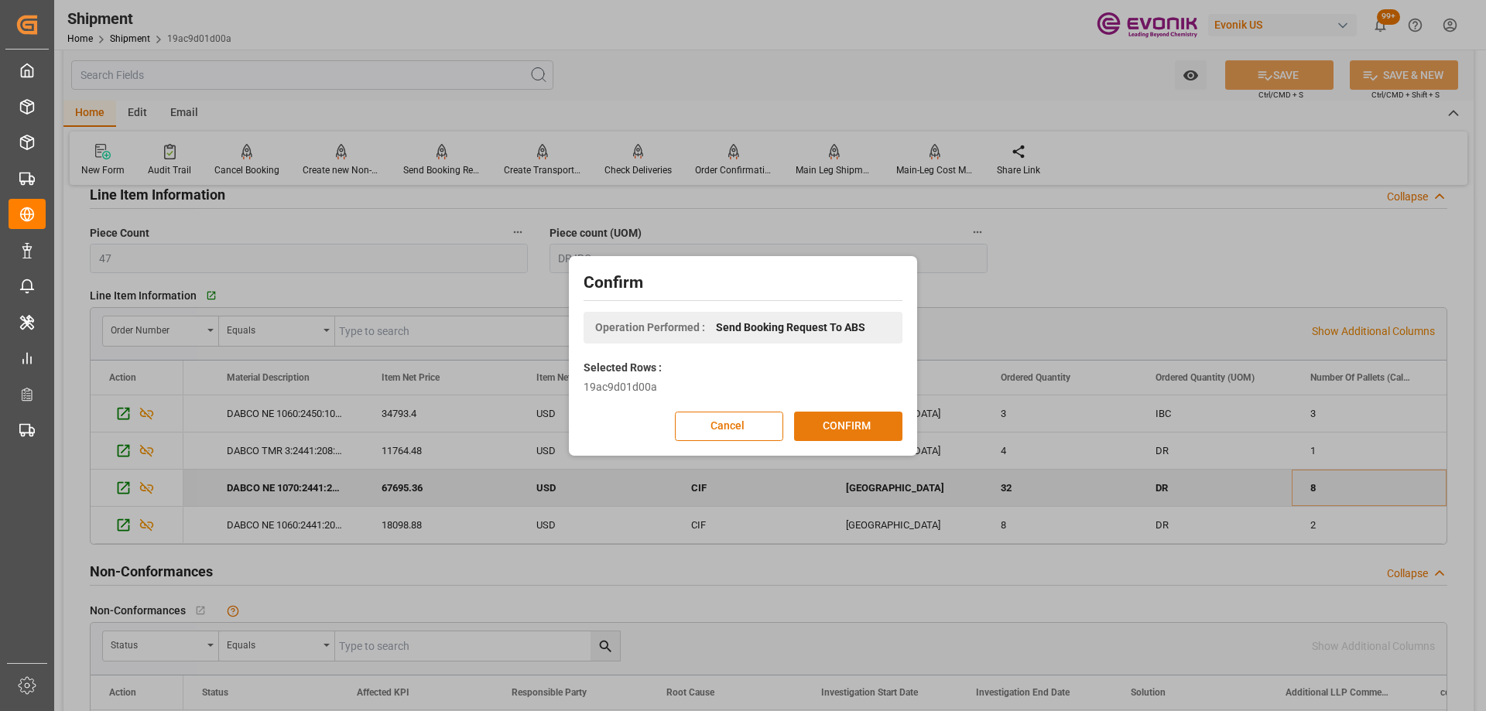
click at [848, 425] on button "CONFIRM" at bounding box center [848, 426] width 108 height 29
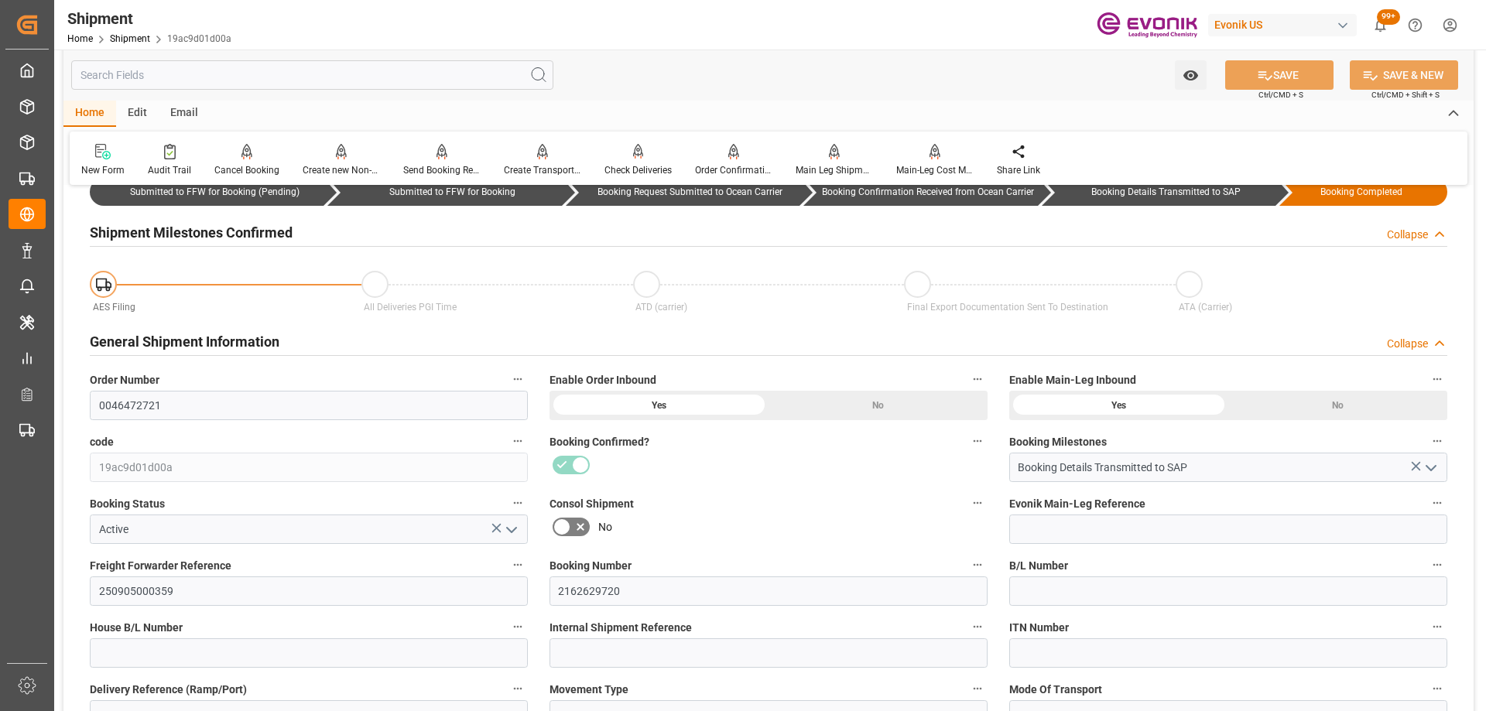
scroll to position [155, 0]
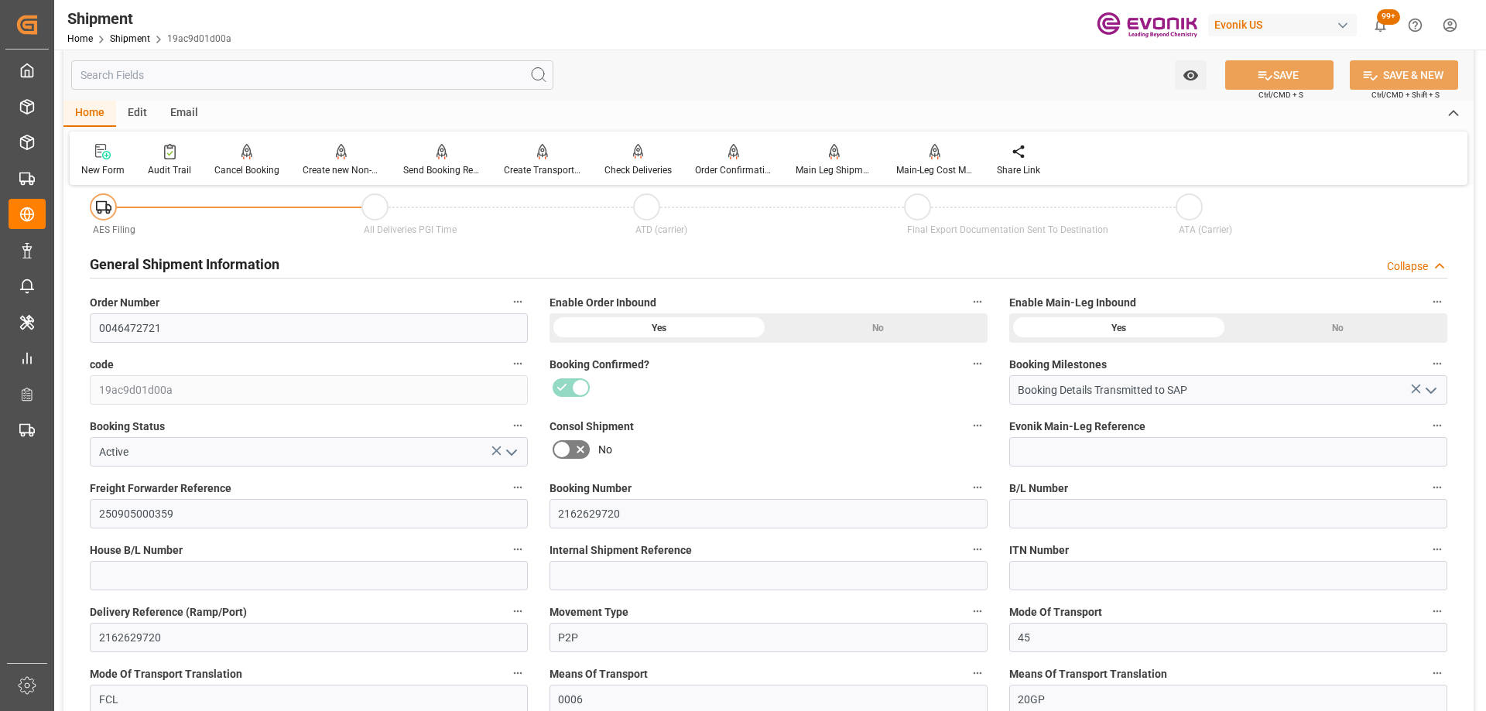
click at [802, 417] on label "Consol Shipment" at bounding box center [768, 427] width 438 height 22
click at [967, 417] on button "Consol Shipment" at bounding box center [977, 426] width 20 height 20
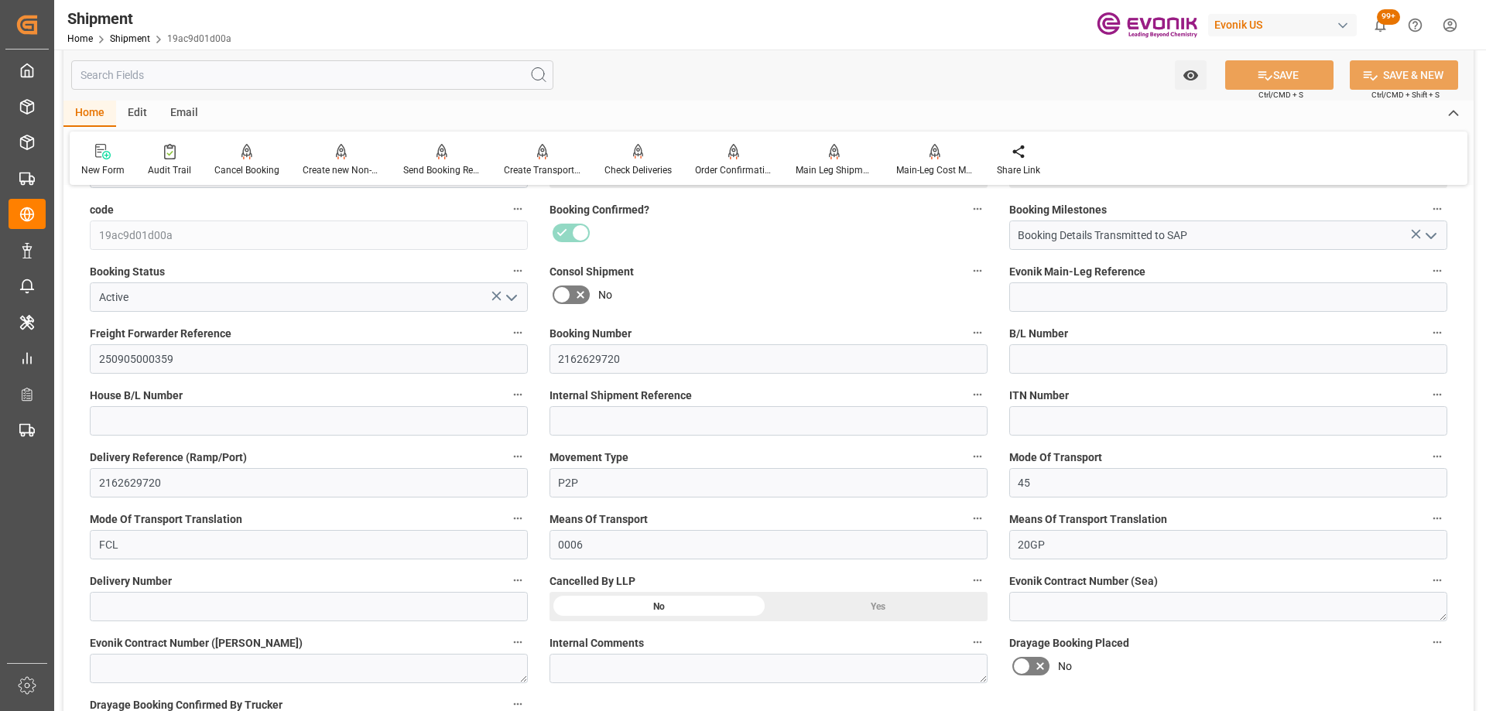
scroll to position [696, 0]
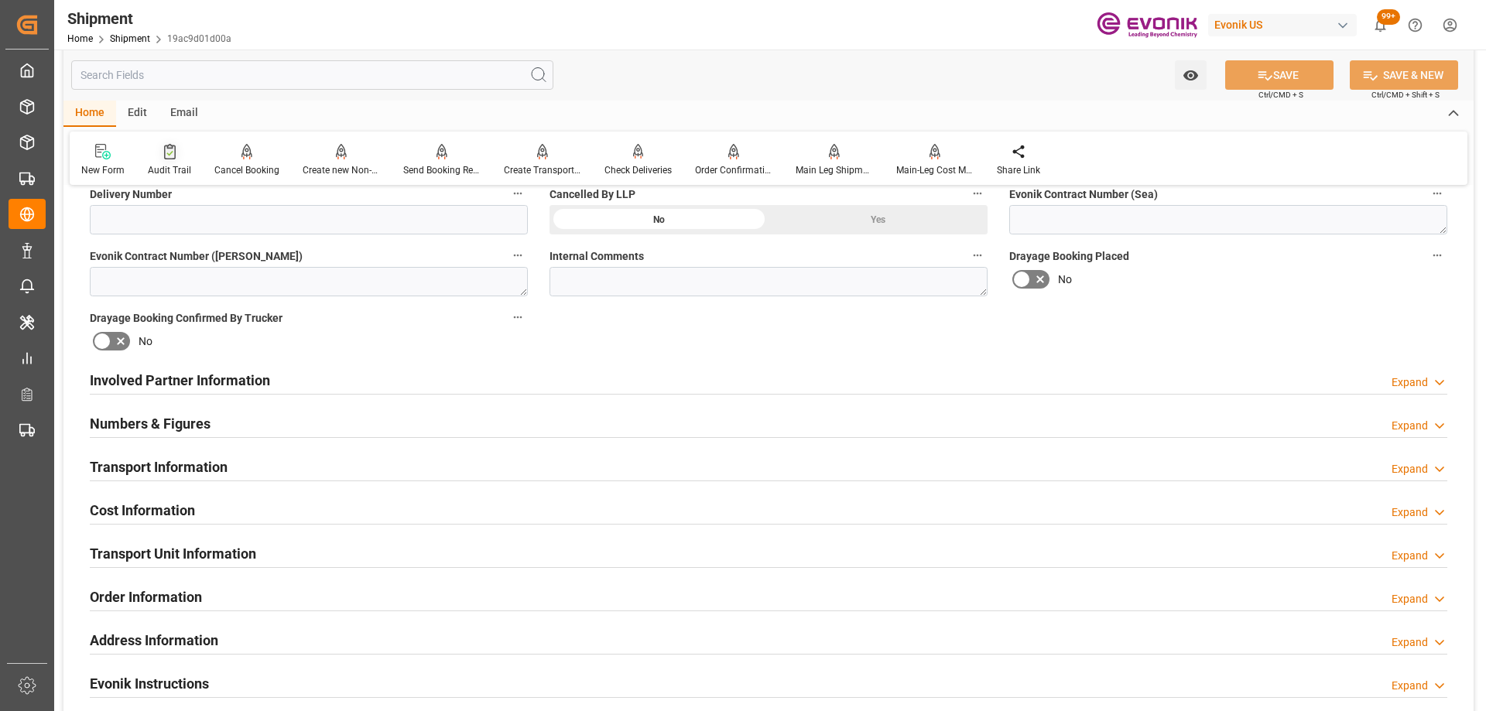
click at [166, 158] on icon at bounding box center [170, 151] width 12 height 15
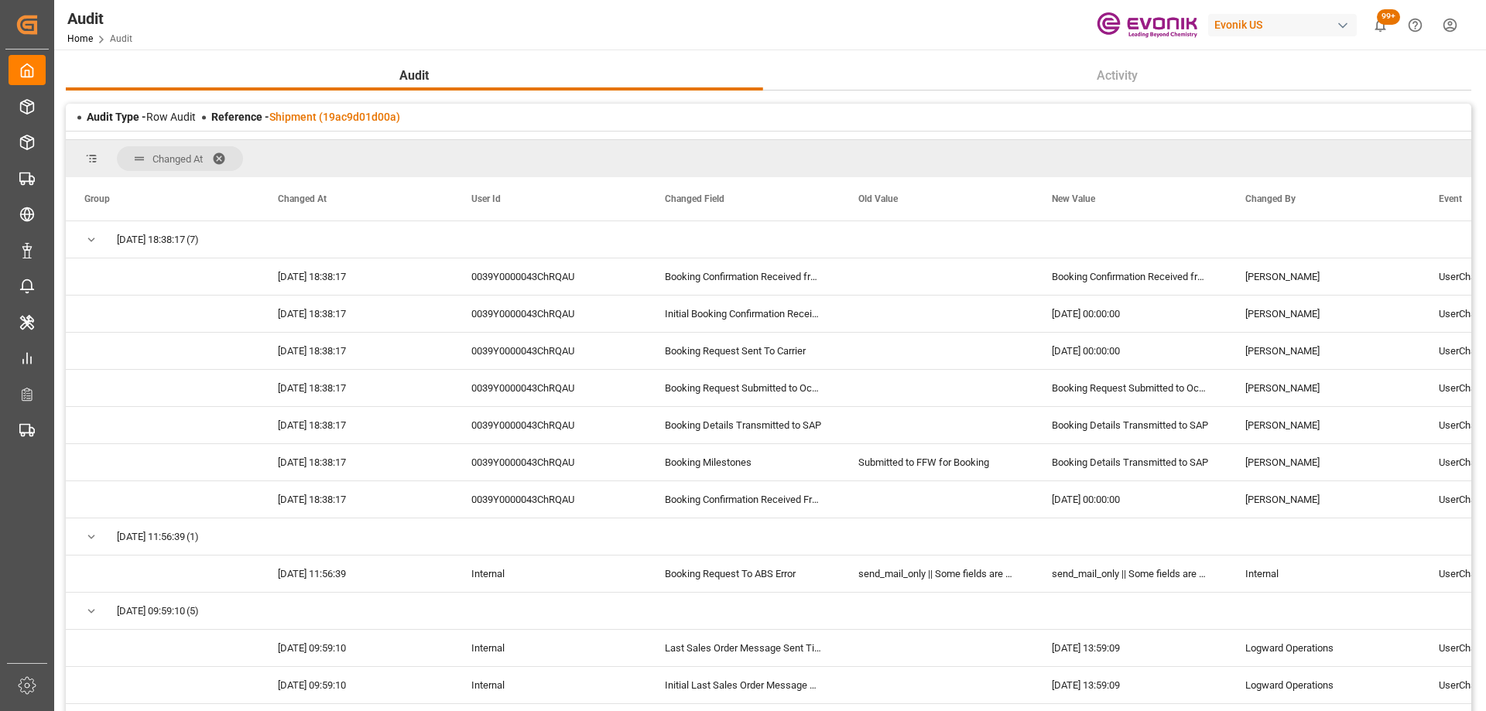
click at [224, 152] on span at bounding box center [224, 159] width 25 height 14
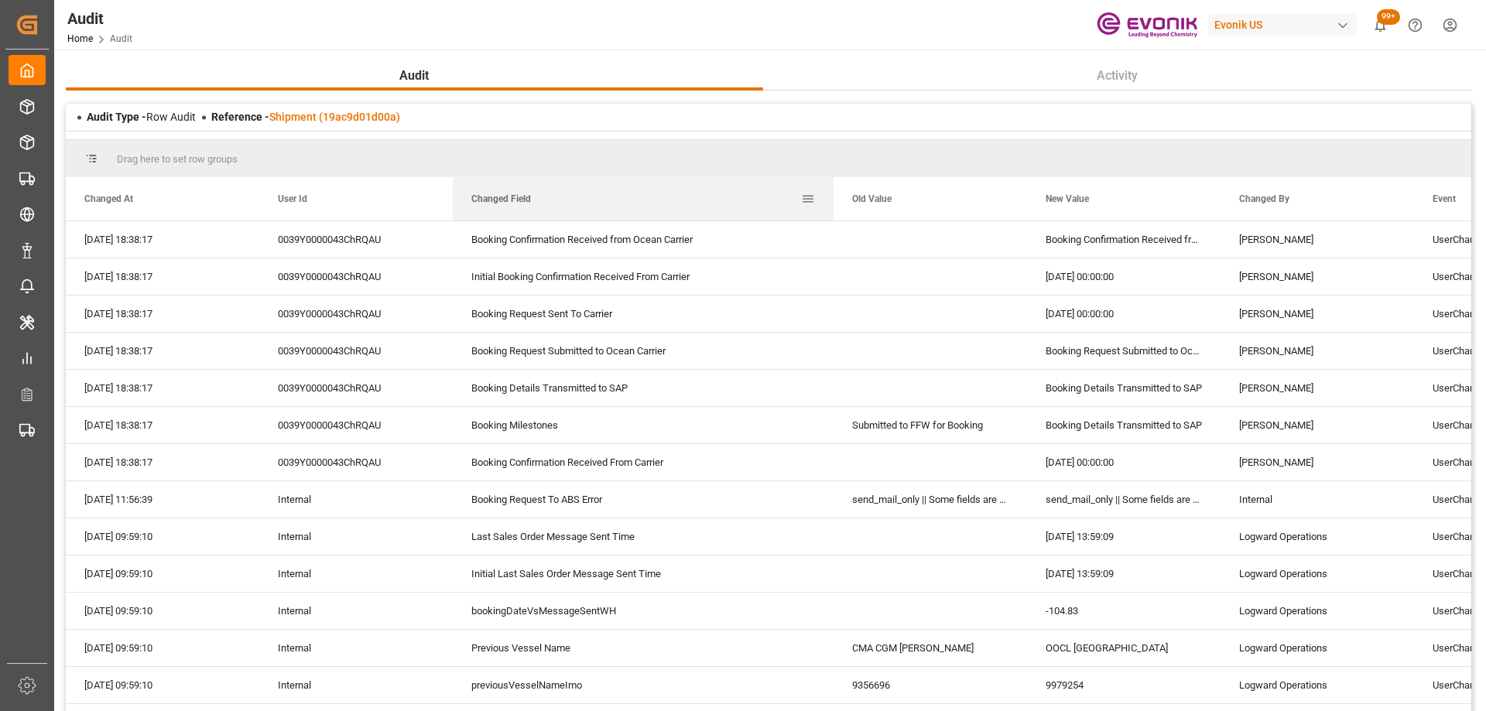
drag, startPoint x: 645, startPoint y: 200, endPoint x: 833, endPoint y: 194, distance: 187.4
click at [833, 194] on div at bounding box center [833, 198] width 6 height 43
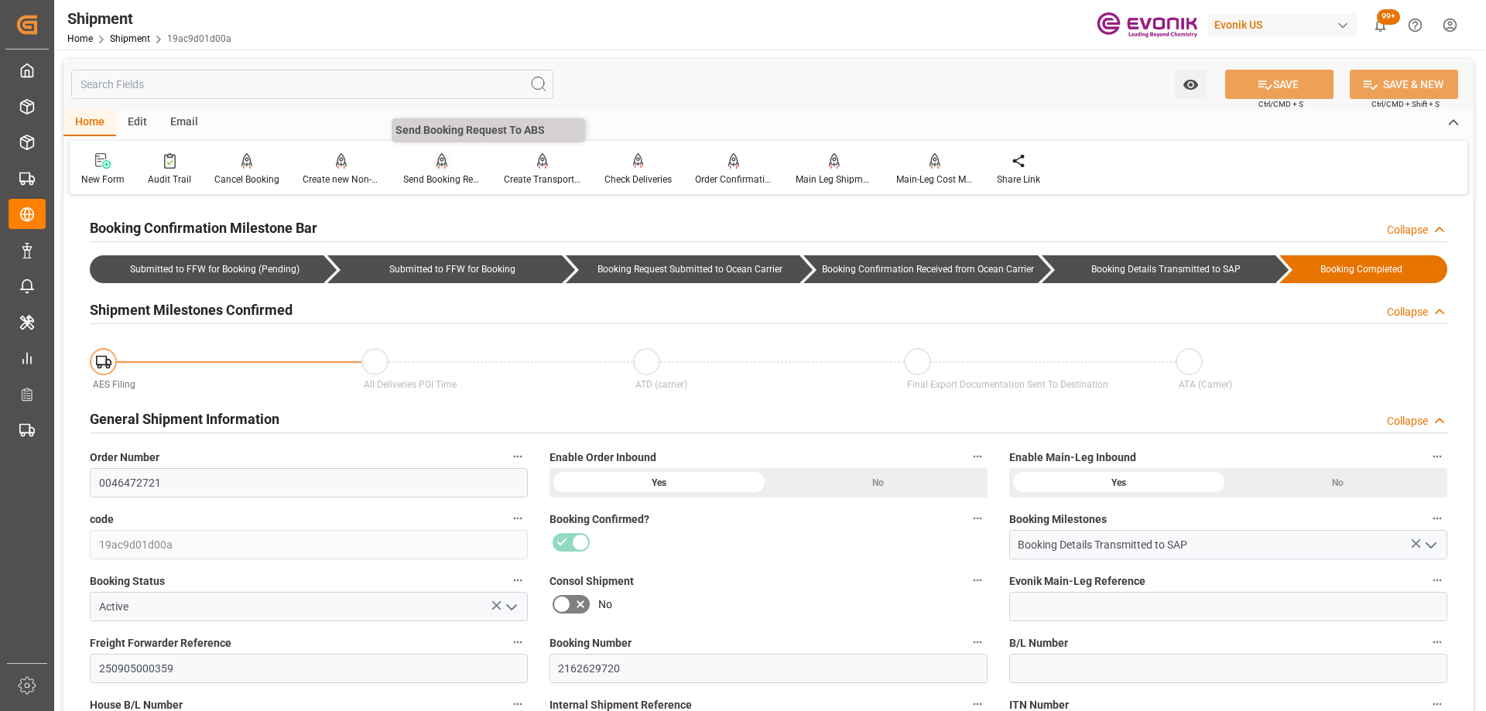
click at [429, 178] on div "Send Booking Request To ABS" at bounding box center [441, 180] width 77 height 14
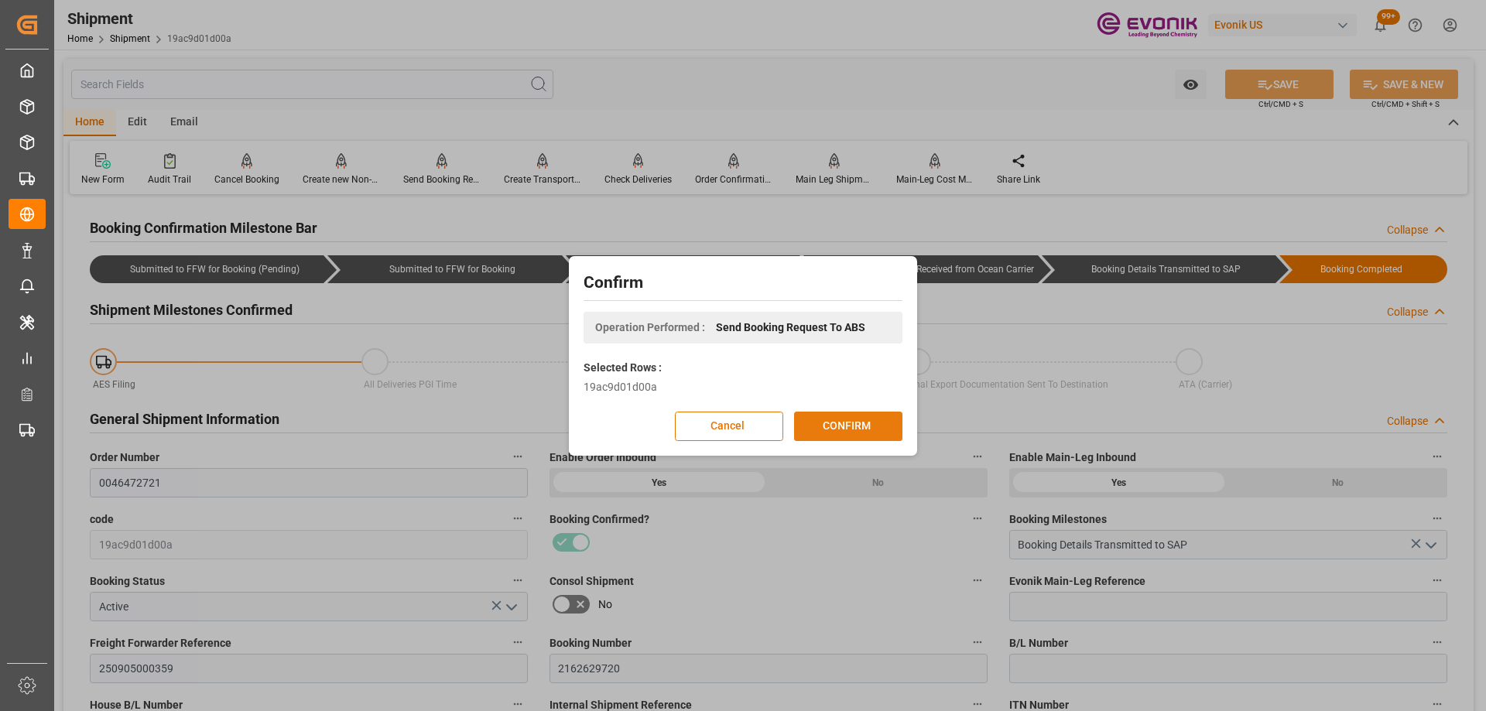
click at [845, 428] on button "CONFIRM" at bounding box center [848, 426] width 108 height 29
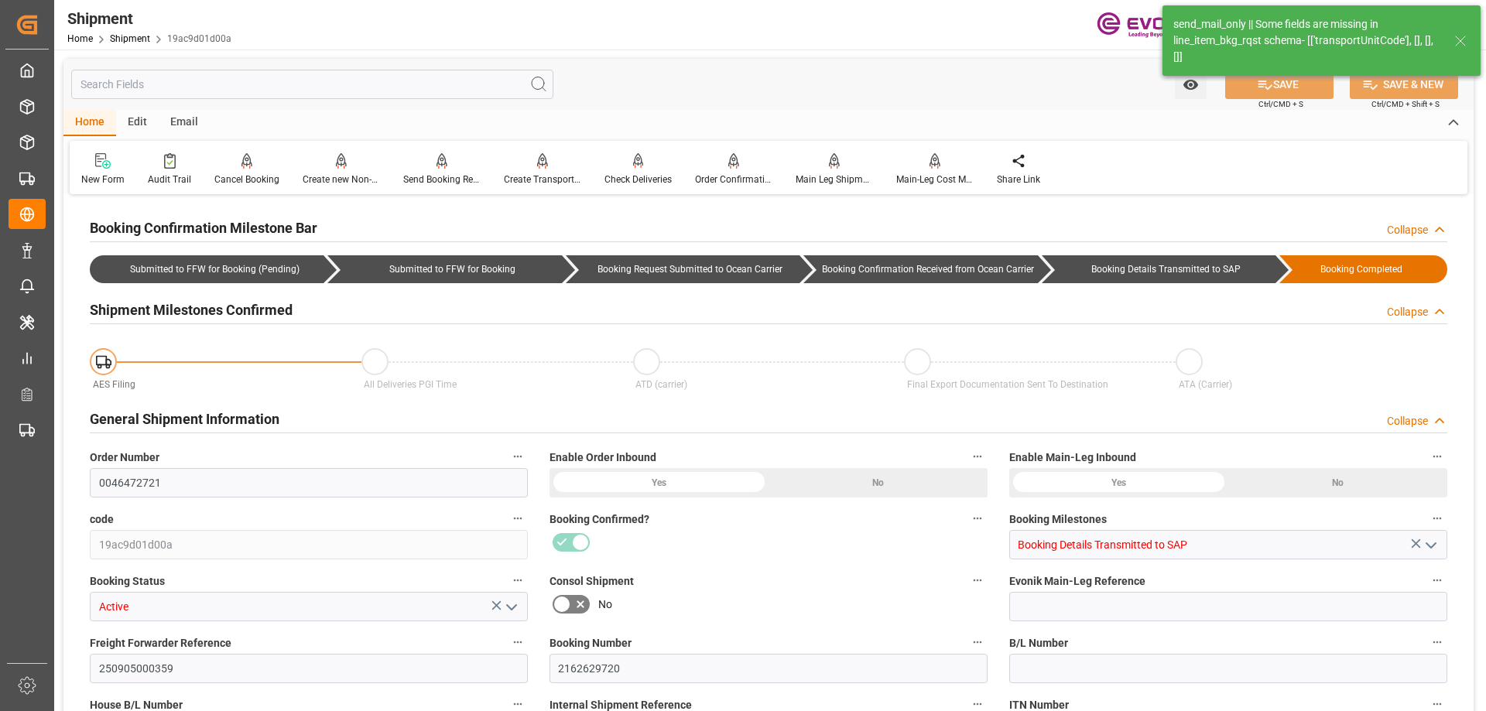
type input "0046472721"
type input "19ac9d01d00a"
type input "Booking Details Transmitted to SAP"
type input "Active"
type input "250905000359"
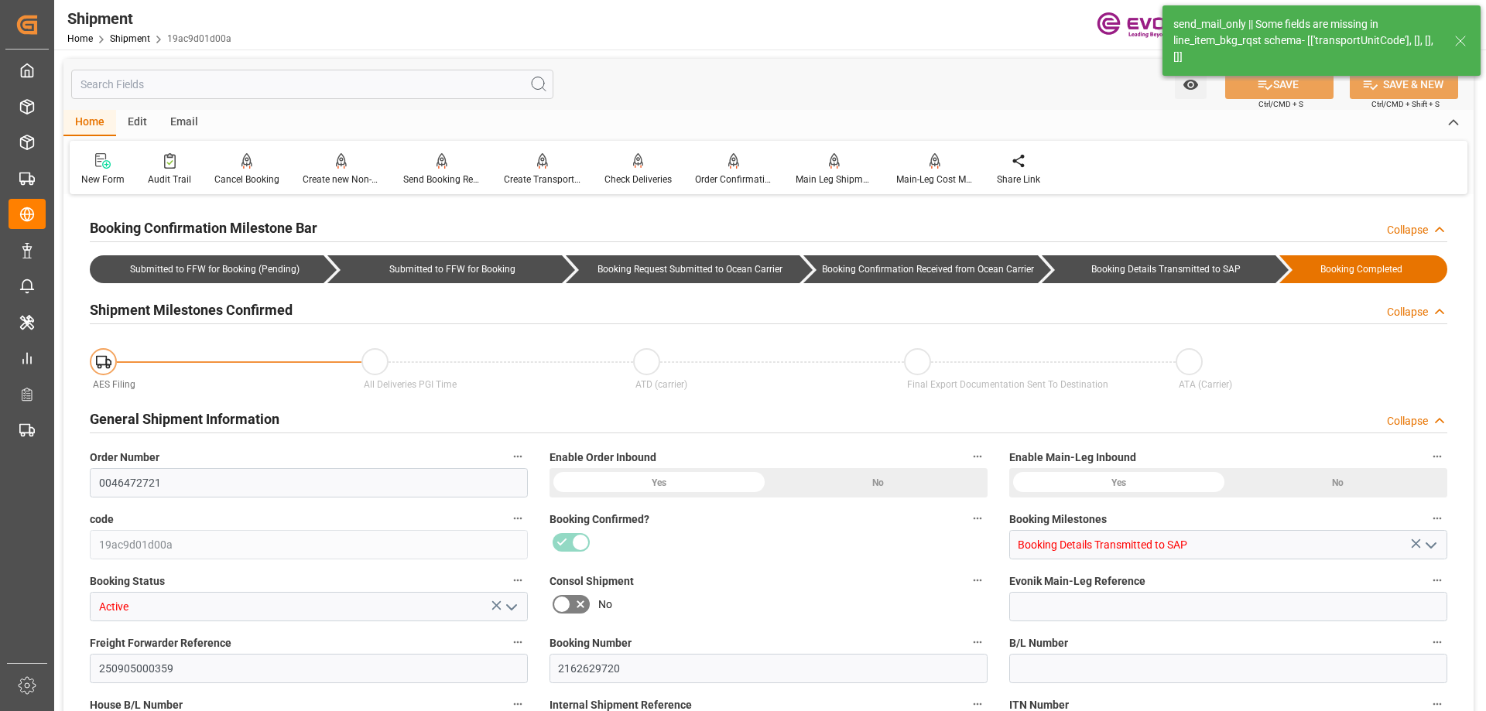
type input "2162629720"
type input "P2P"
type input "45"
type input "FCL"
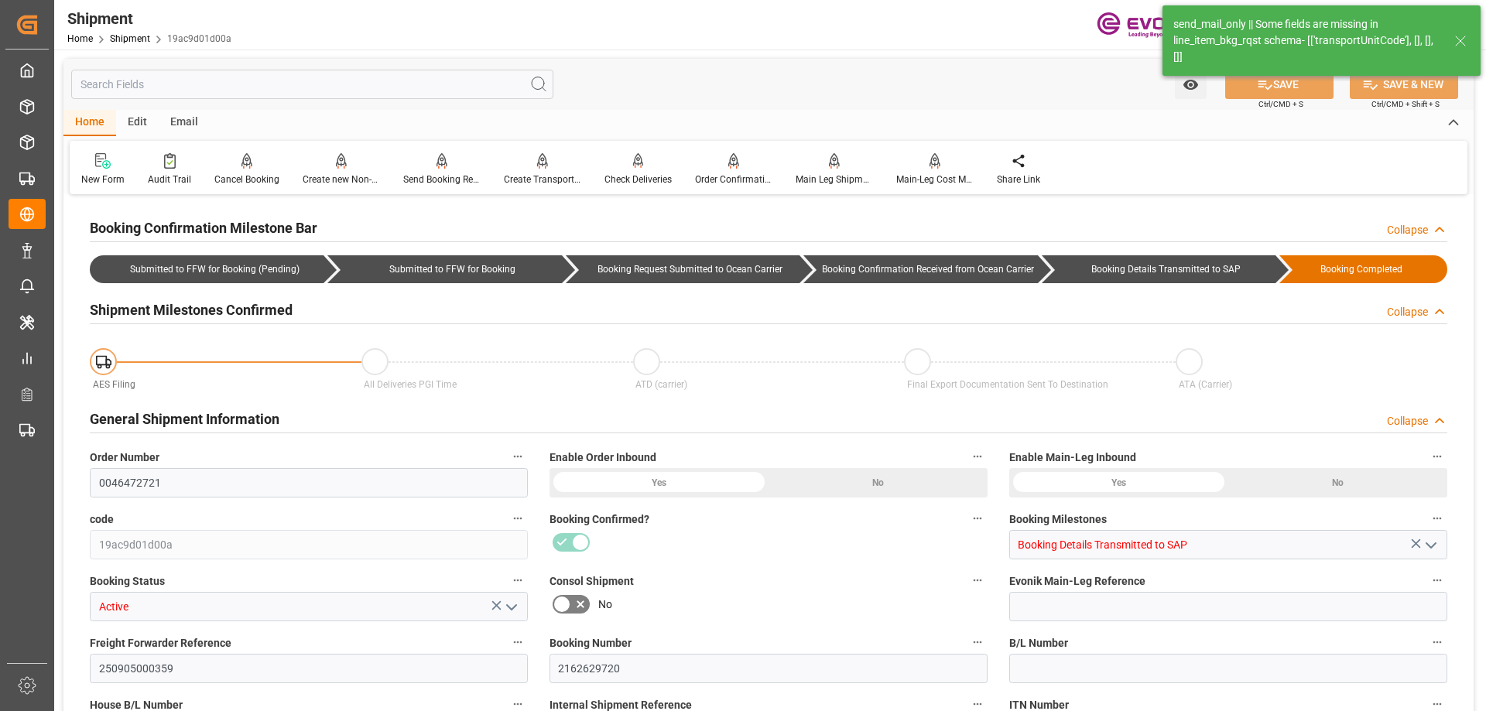
type input "0006"
type input "20GP"
type textarea "4a88c2062430"
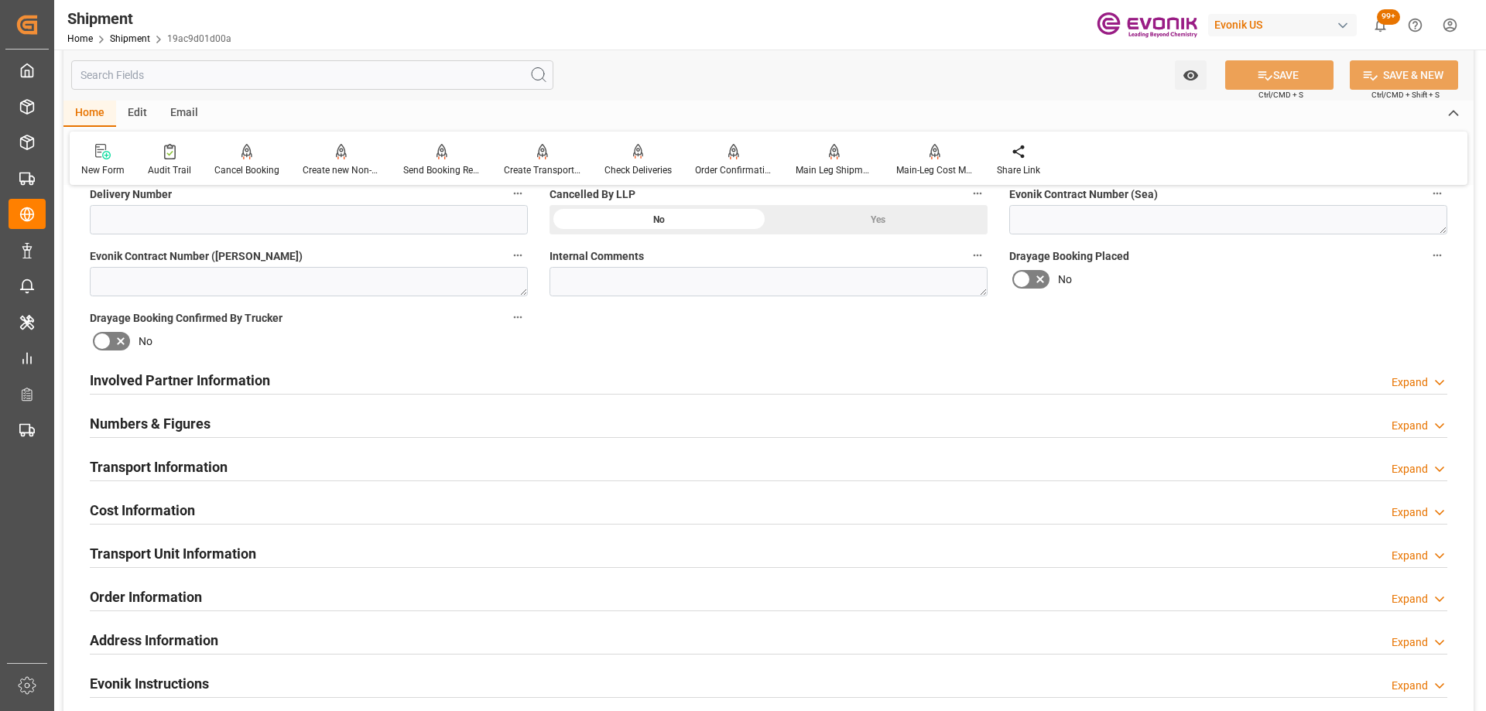
scroll to position [851, 0]
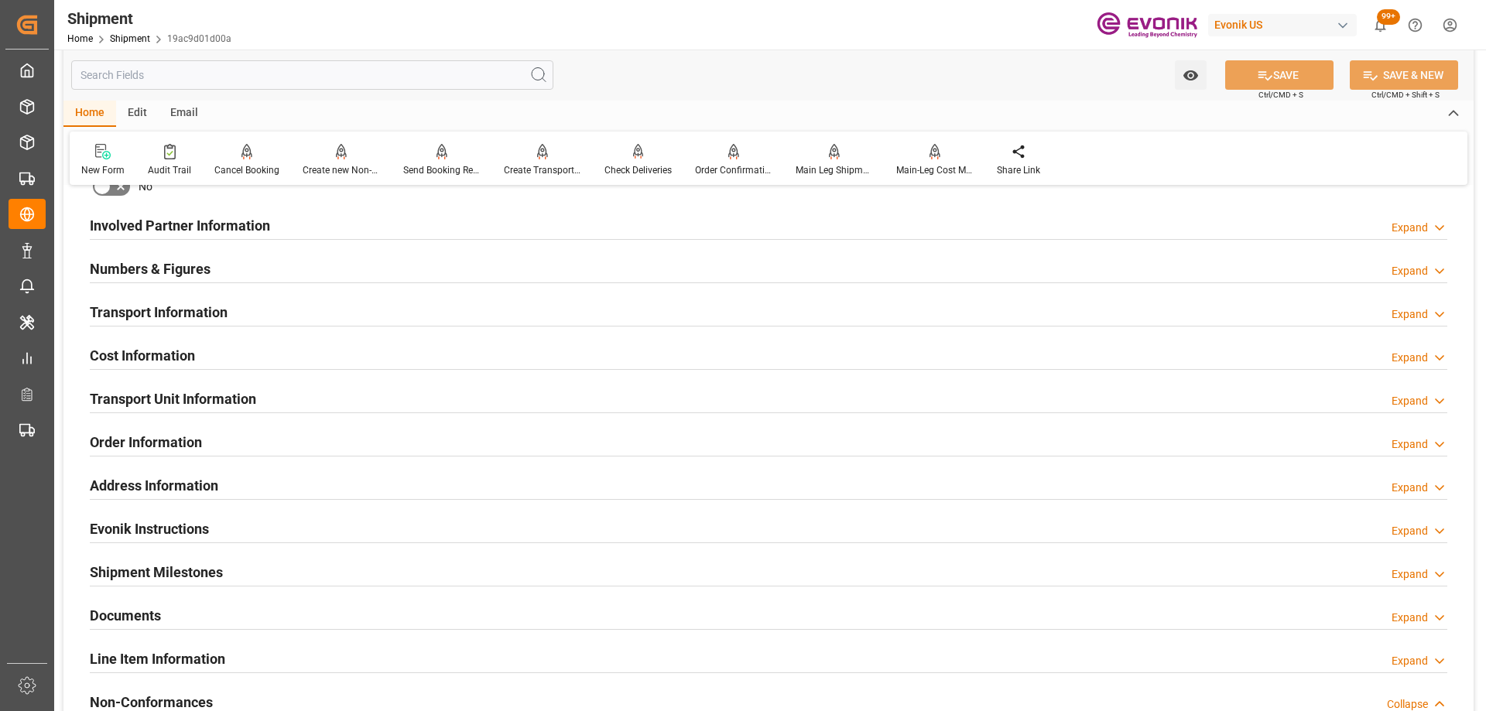
click at [266, 398] on div "Transport Unit Information Expand" at bounding box center [768, 397] width 1357 height 29
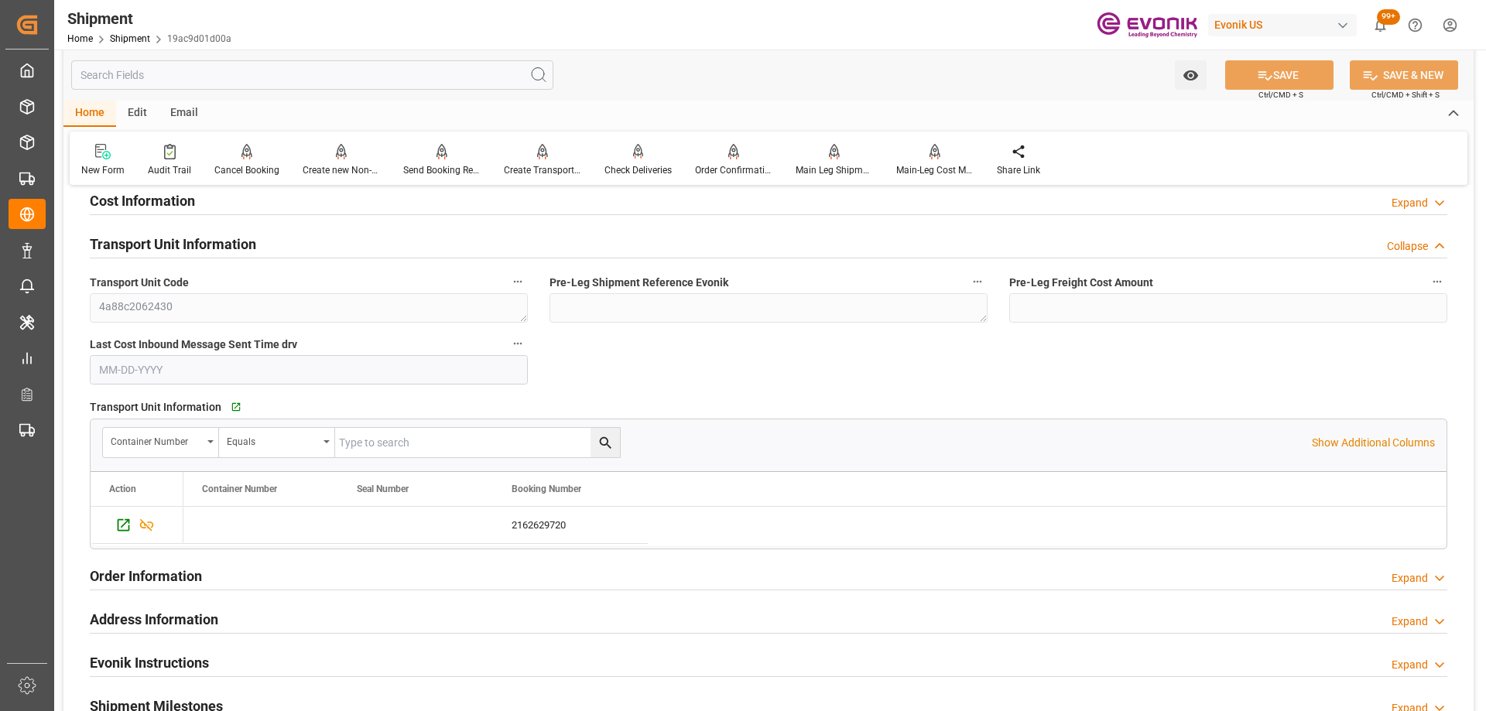
scroll to position [1083, 0]
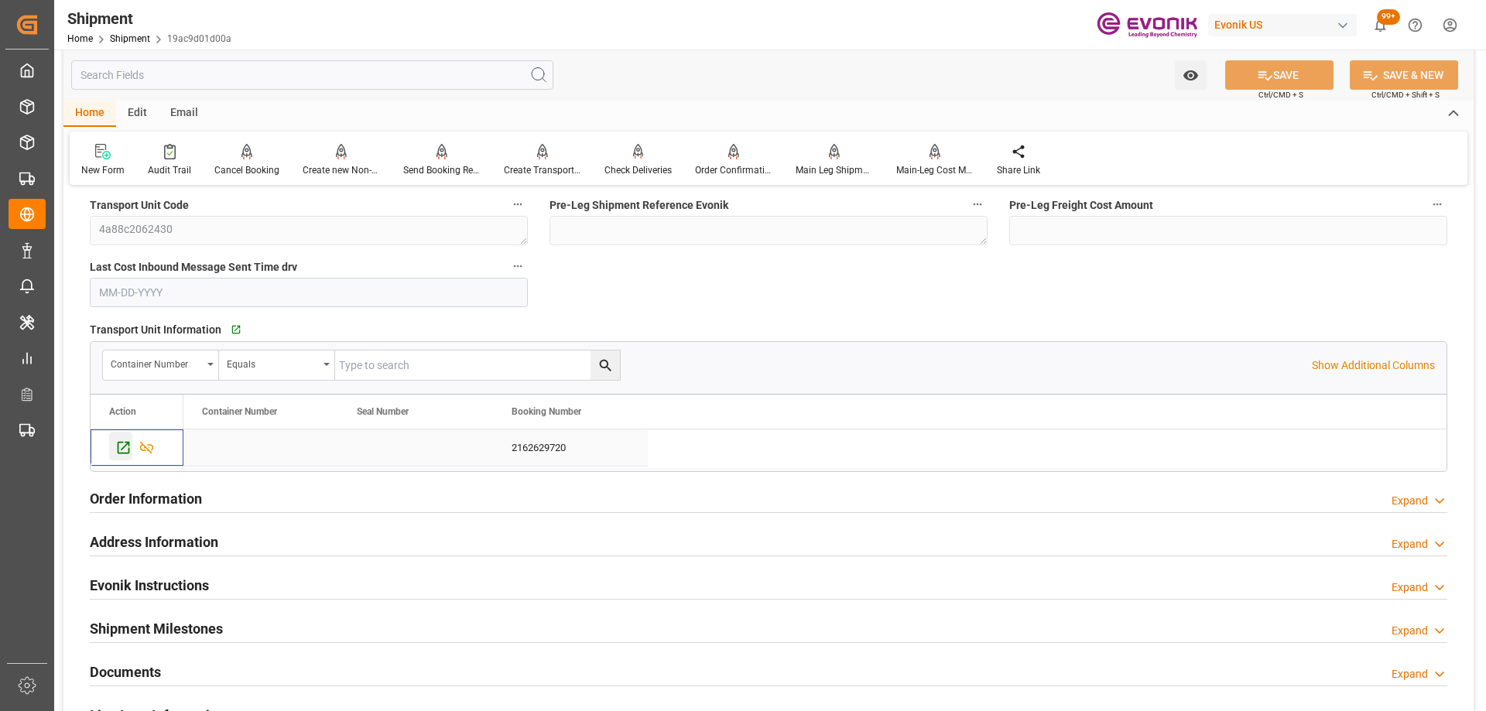
click at [121, 448] on icon "Press SPACE to select this row." at bounding box center [123, 448] width 16 height 16
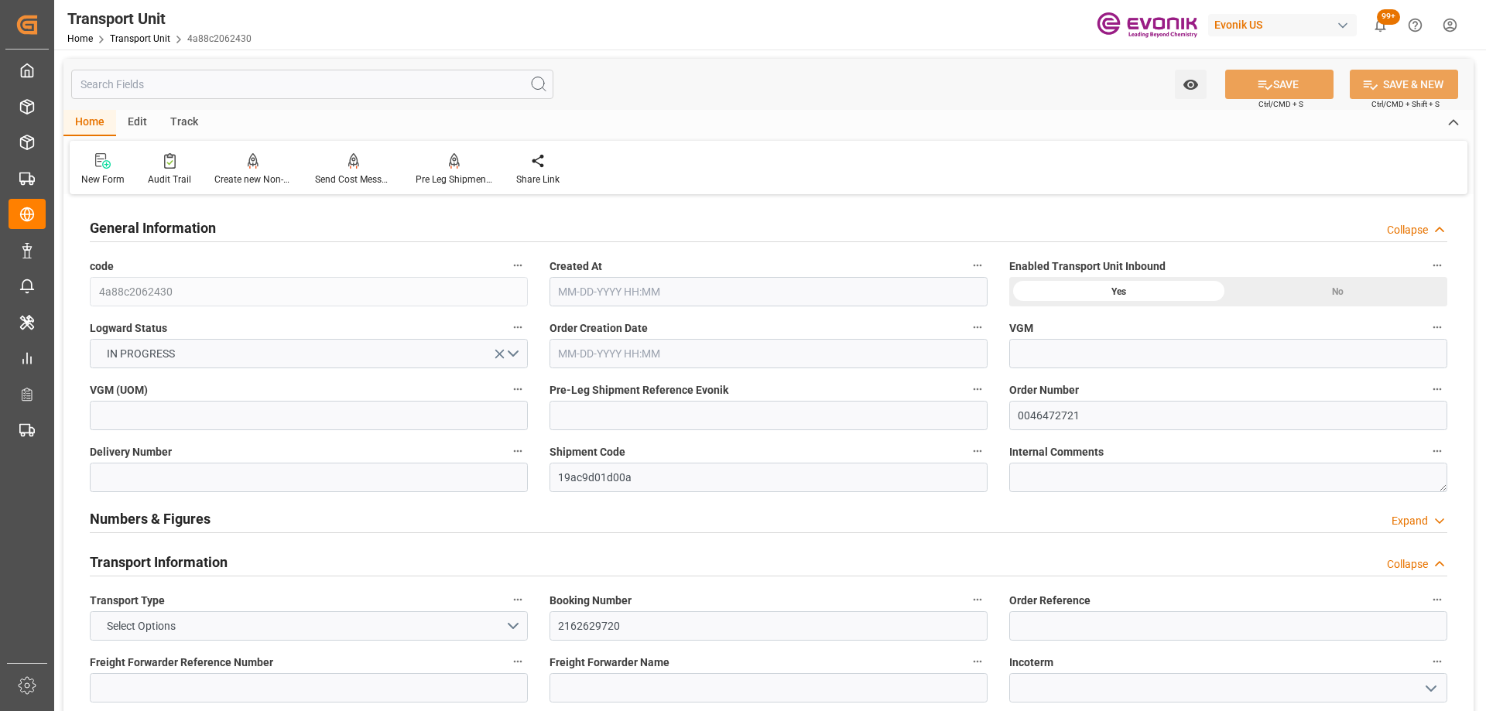
type input "OOCL"
type input "Orient Overseas Container Line Ltd"
type input "USHOU"
type input "NLRTM"
type input "9951.2"
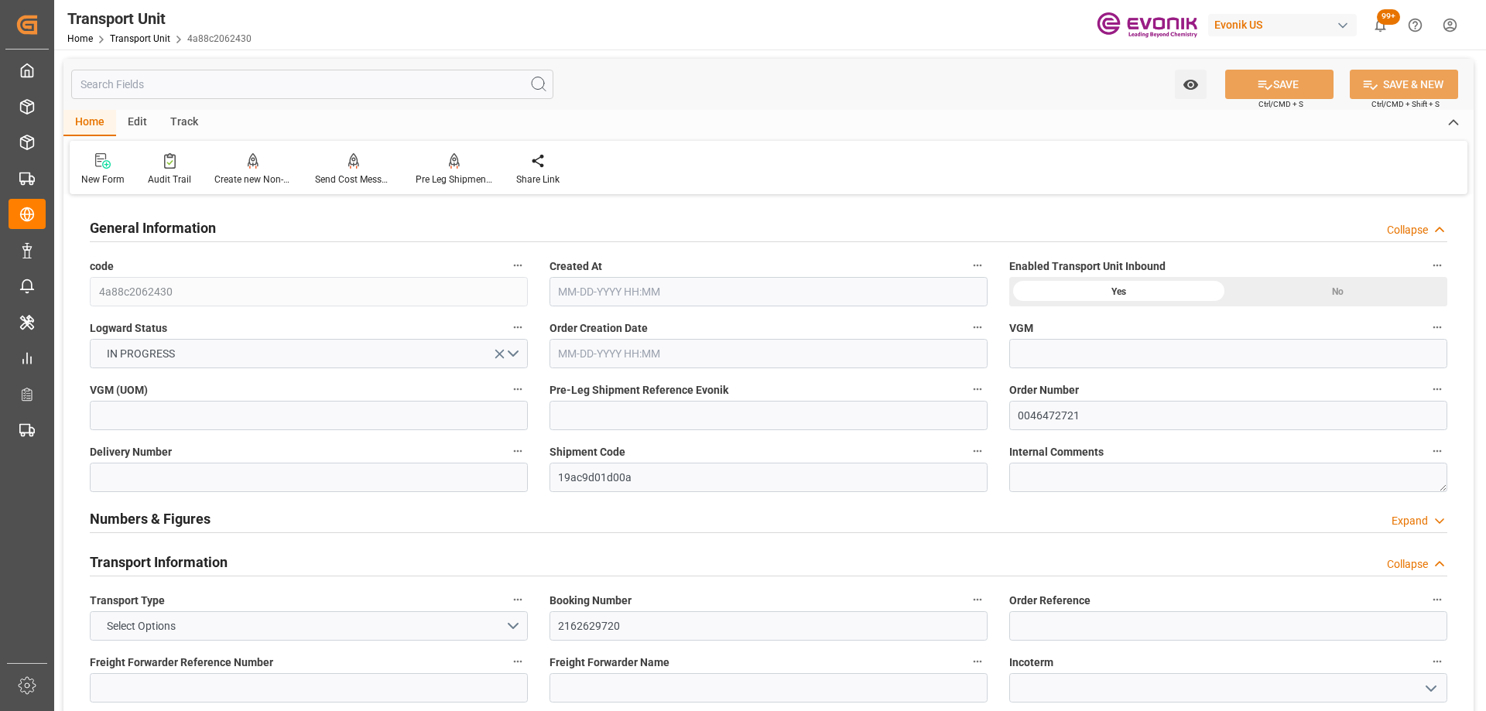
type input "[DATE] 05:05"
type input "[DATE]"
type input "[DATE] 00:00"
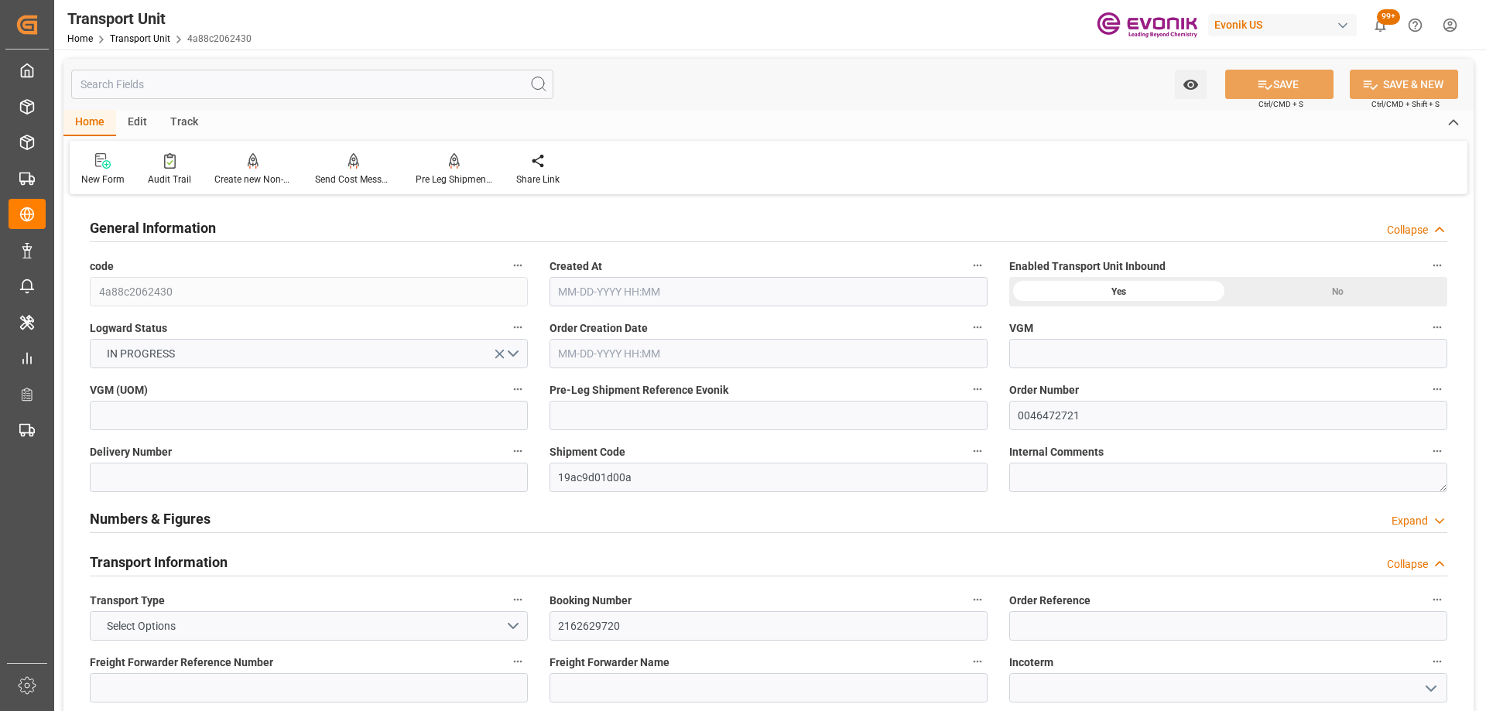
type input "[DATE] 00:00"
type input "[DATE] 16:00"
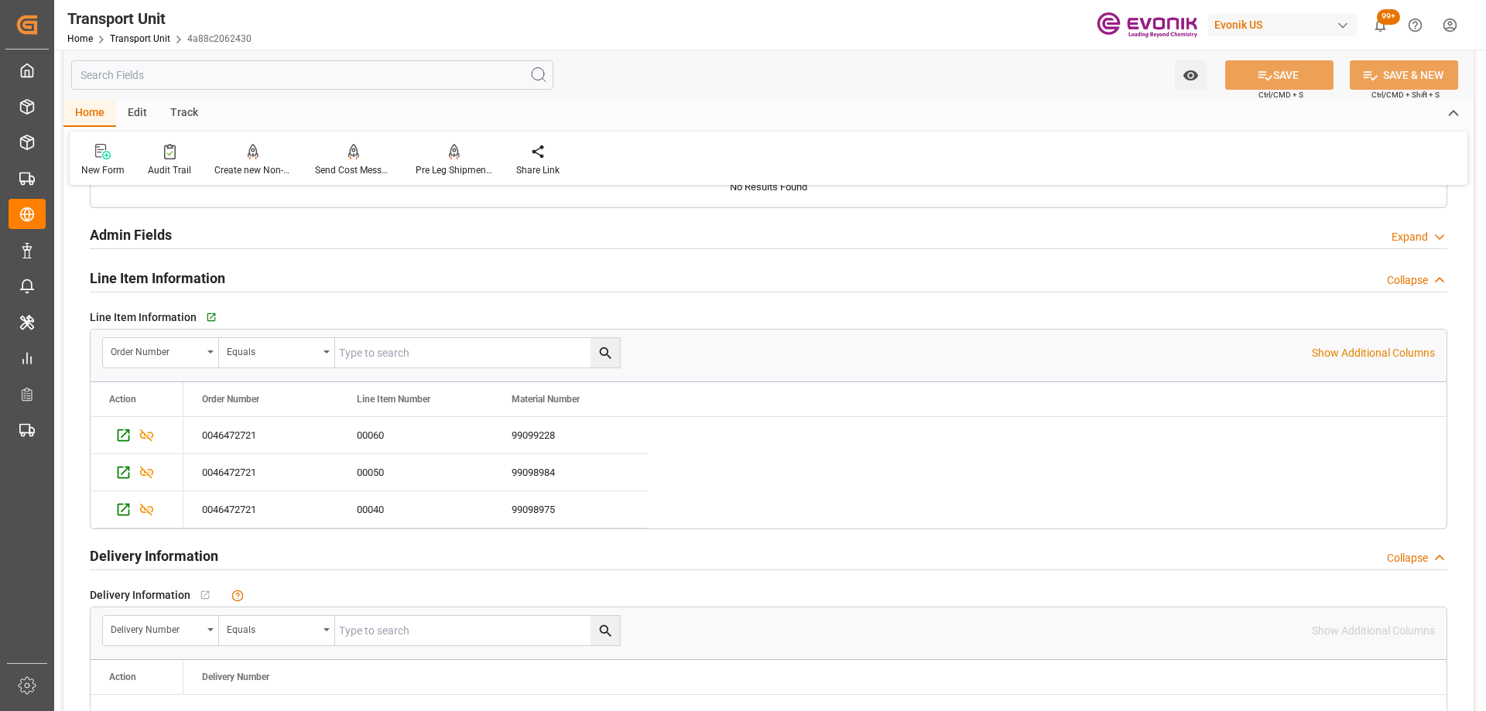
scroll to position [2322, 0]
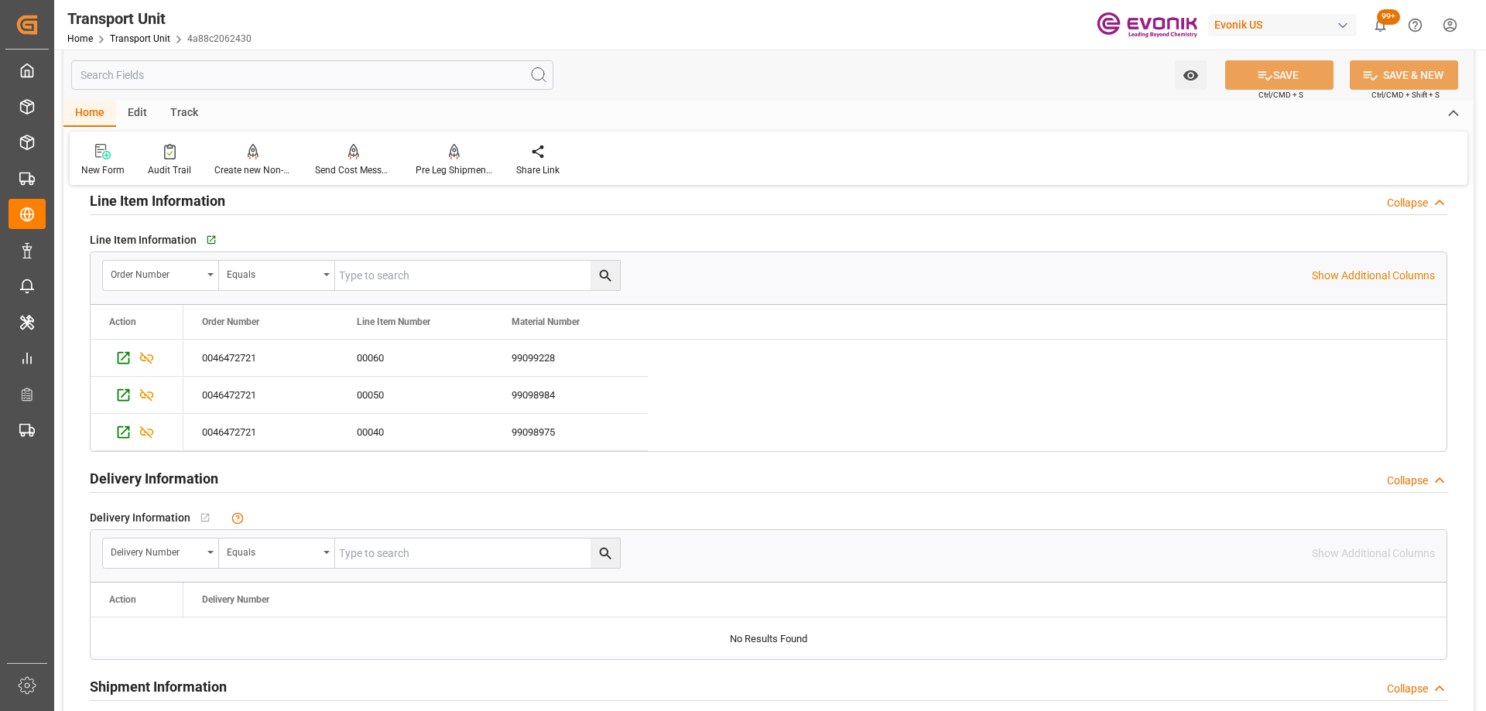
click at [432, 275] on input "text" at bounding box center [477, 275] width 285 height 29
type input "0046472721"
click at [604, 271] on icon "search button" at bounding box center [605, 276] width 12 height 12
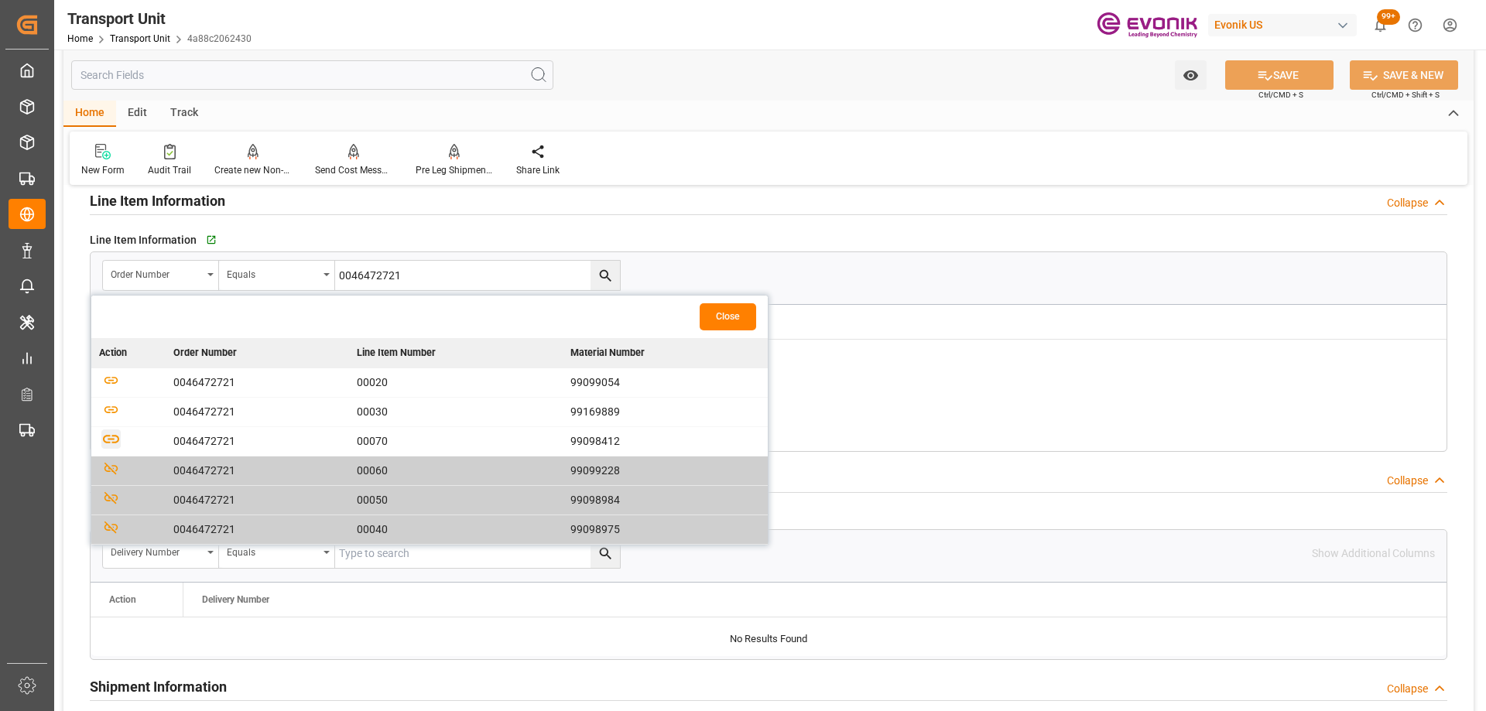
click at [110, 439] on icon "button" at bounding box center [111, 439] width 16 height 9
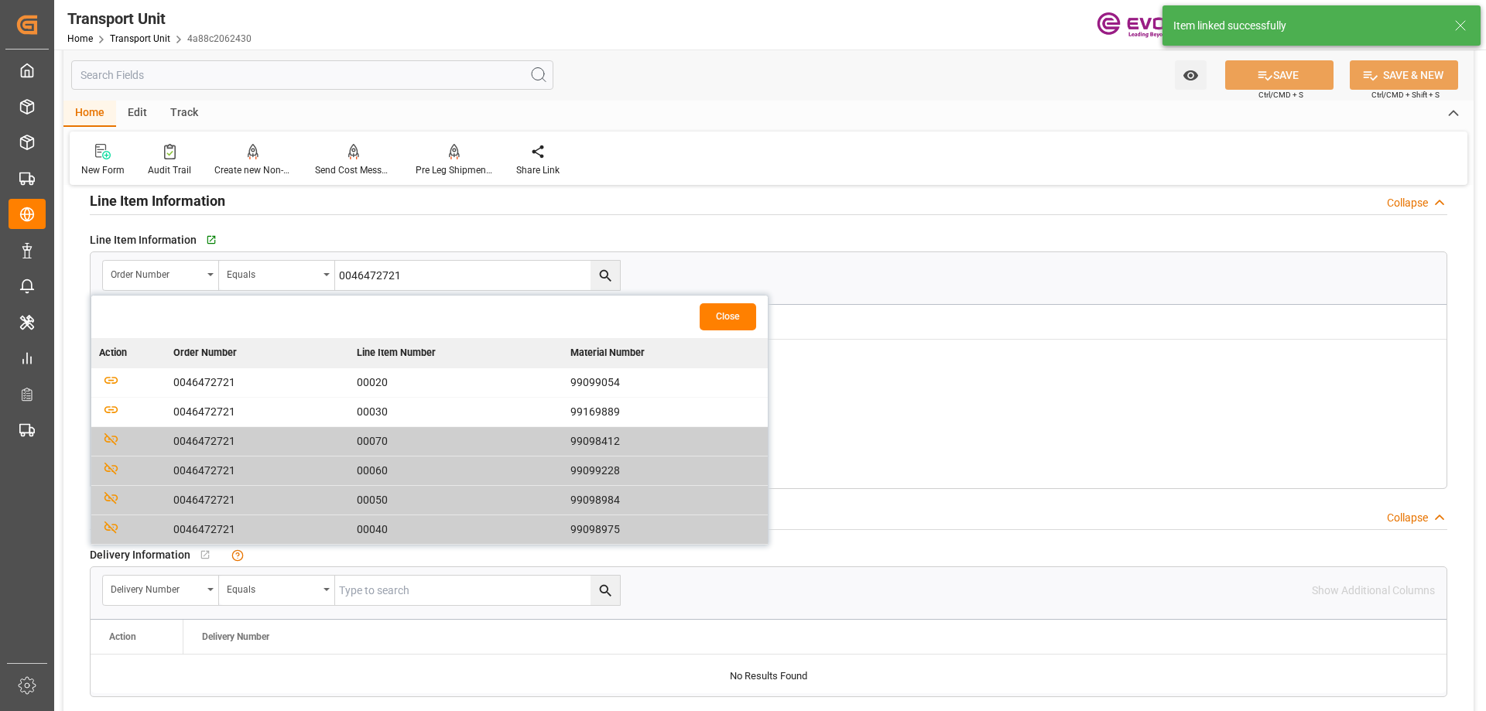
click at [751, 312] on button "Close" at bounding box center [728, 316] width 56 height 27
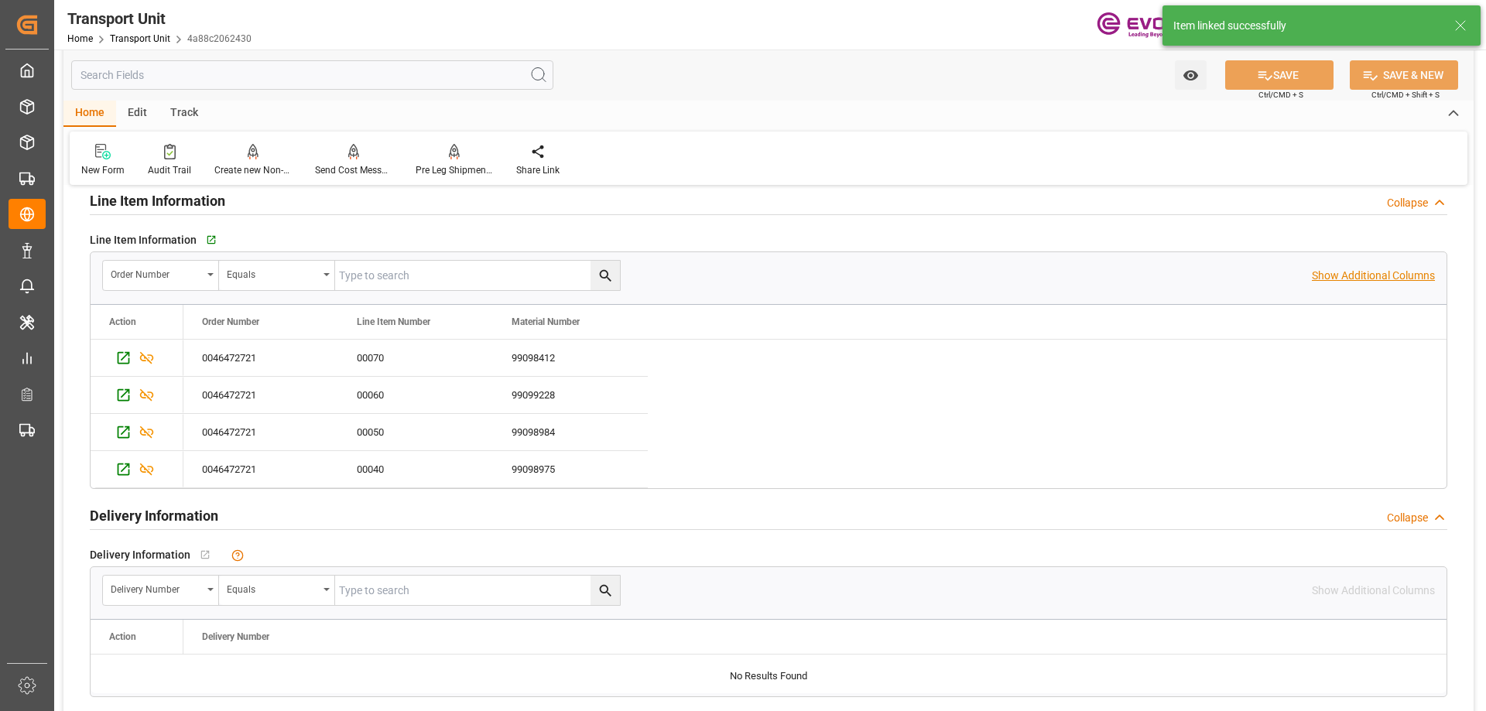
click at [1326, 275] on p "Show Additional Columns" at bounding box center [1373, 276] width 123 height 16
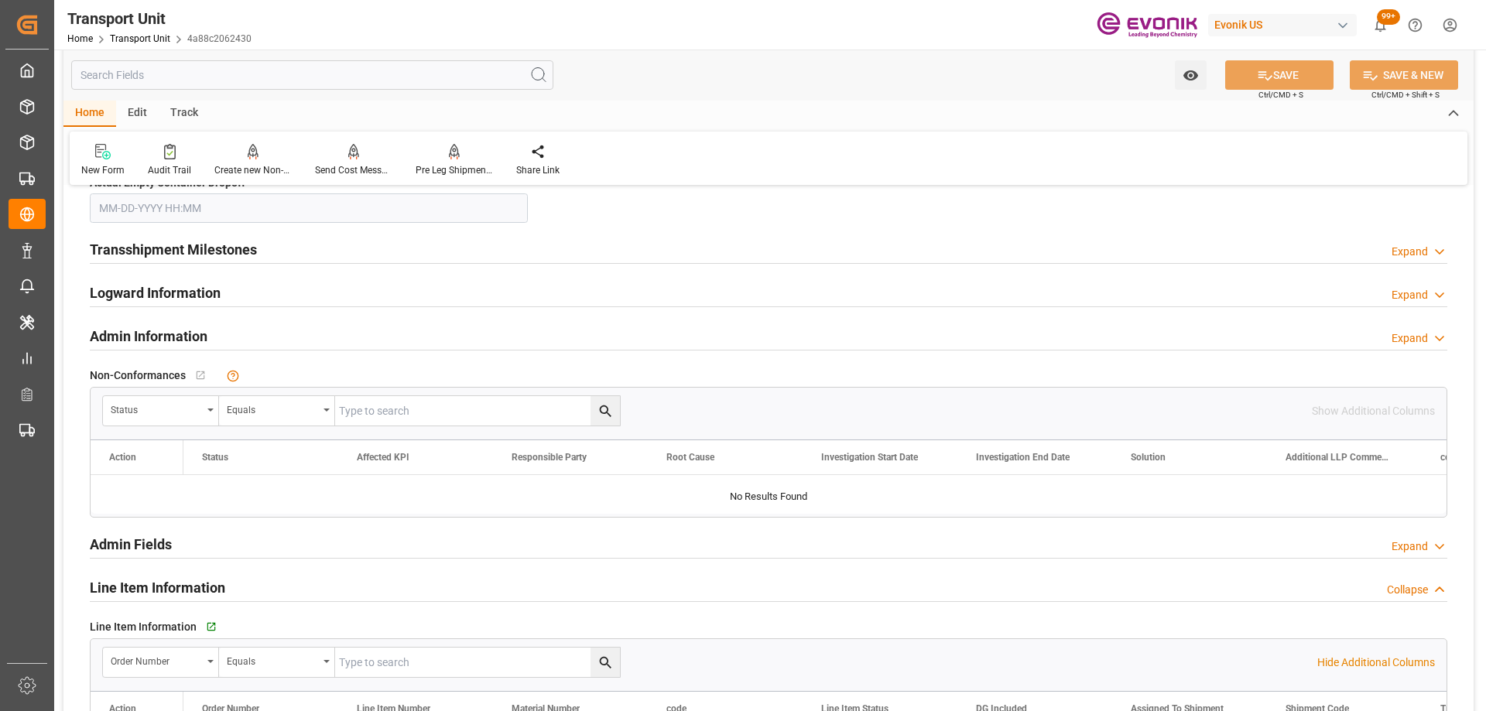
scroll to position [1548, 0]
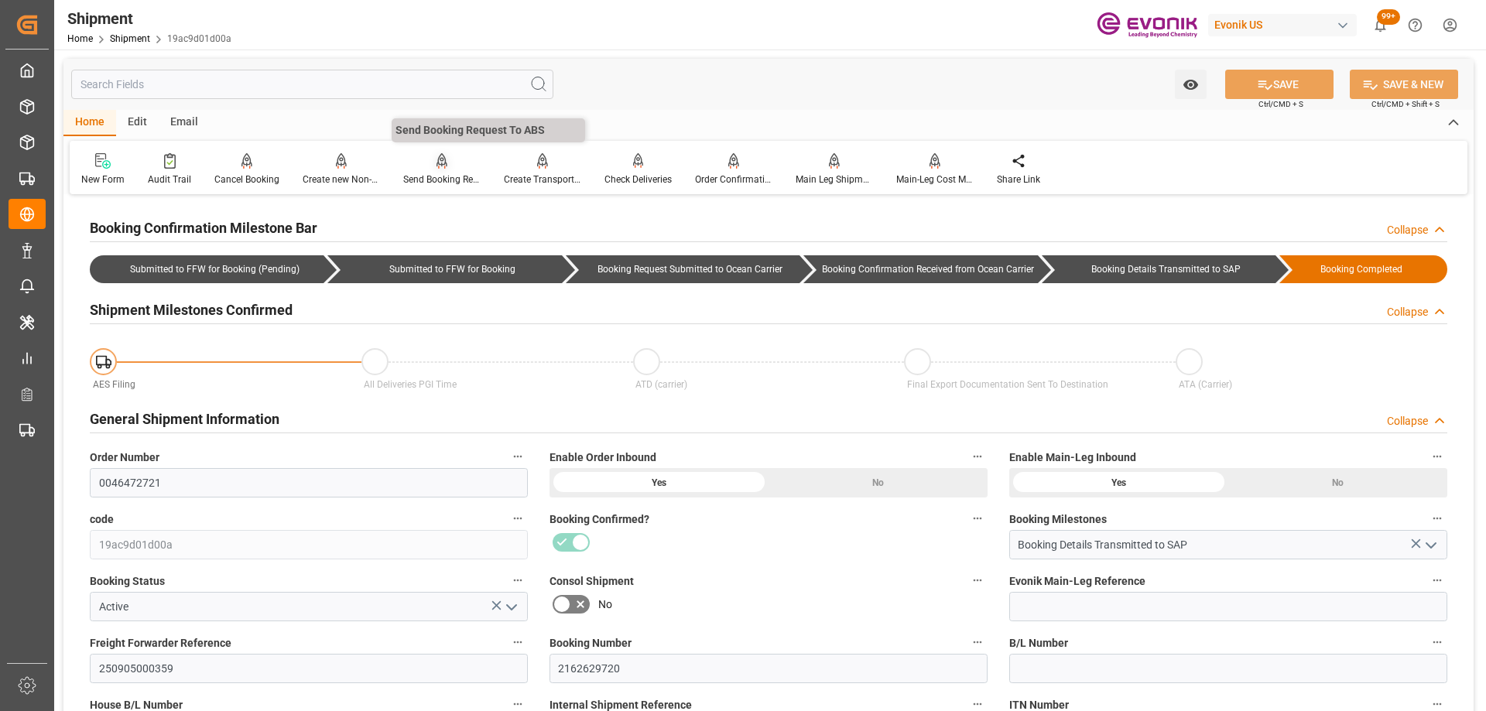
click at [433, 174] on div "Send Booking Request To ABS" at bounding box center [441, 180] width 77 height 14
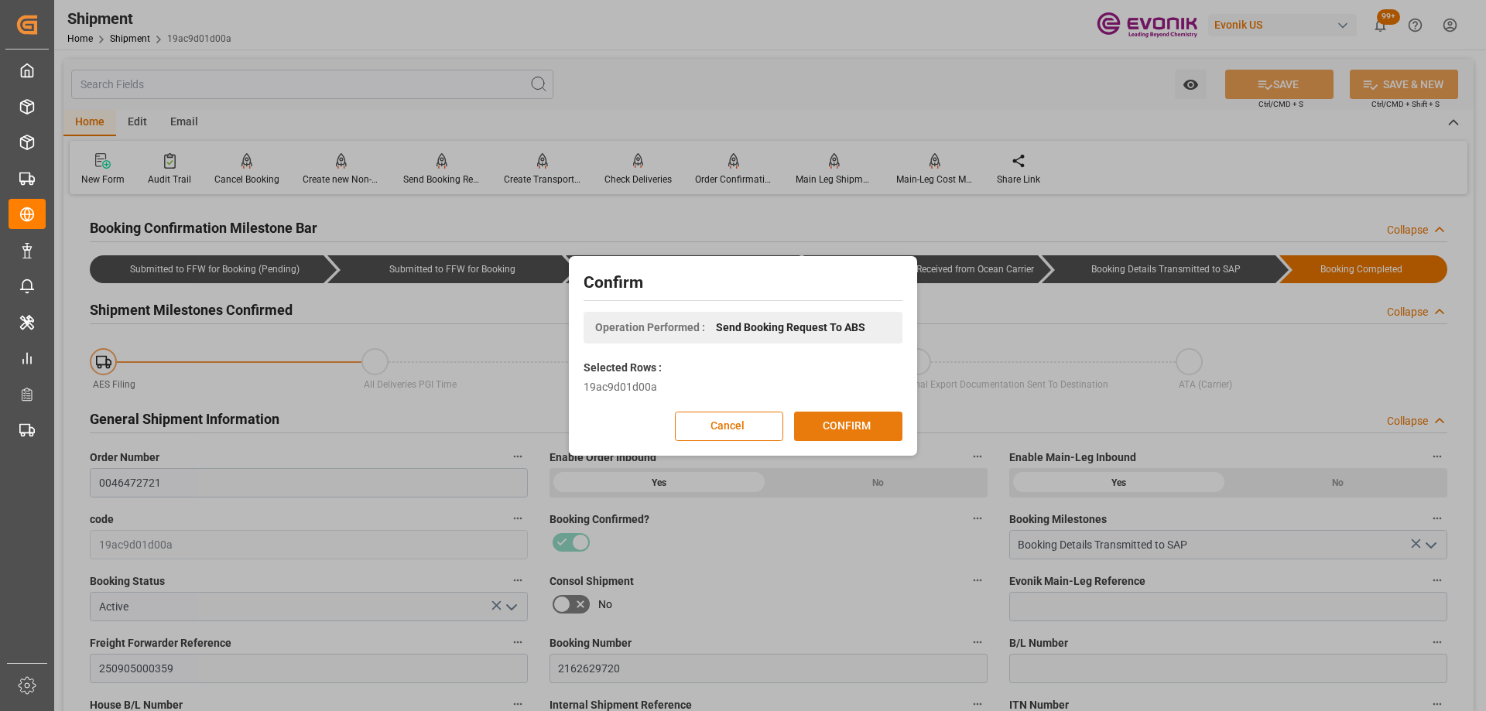
click at [861, 436] on button "CONFIRM" at bounding box center [848, 426] width 108 height 29
